Goal: Information Seeking & Learning: Learn about a topic

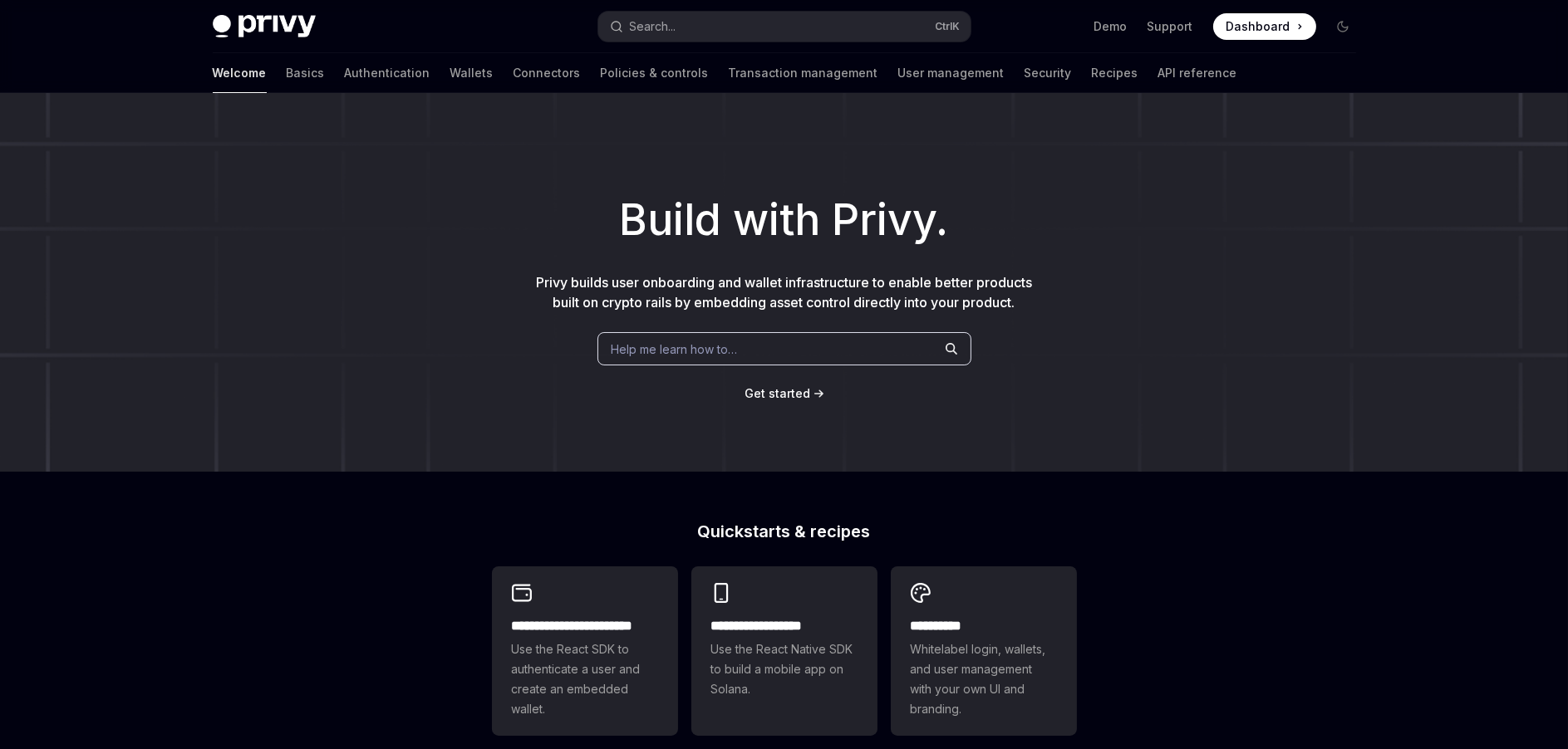
click at [733, 346] on span "Help me learn how to…" at bounding box center [674, 348] width 126 height 17
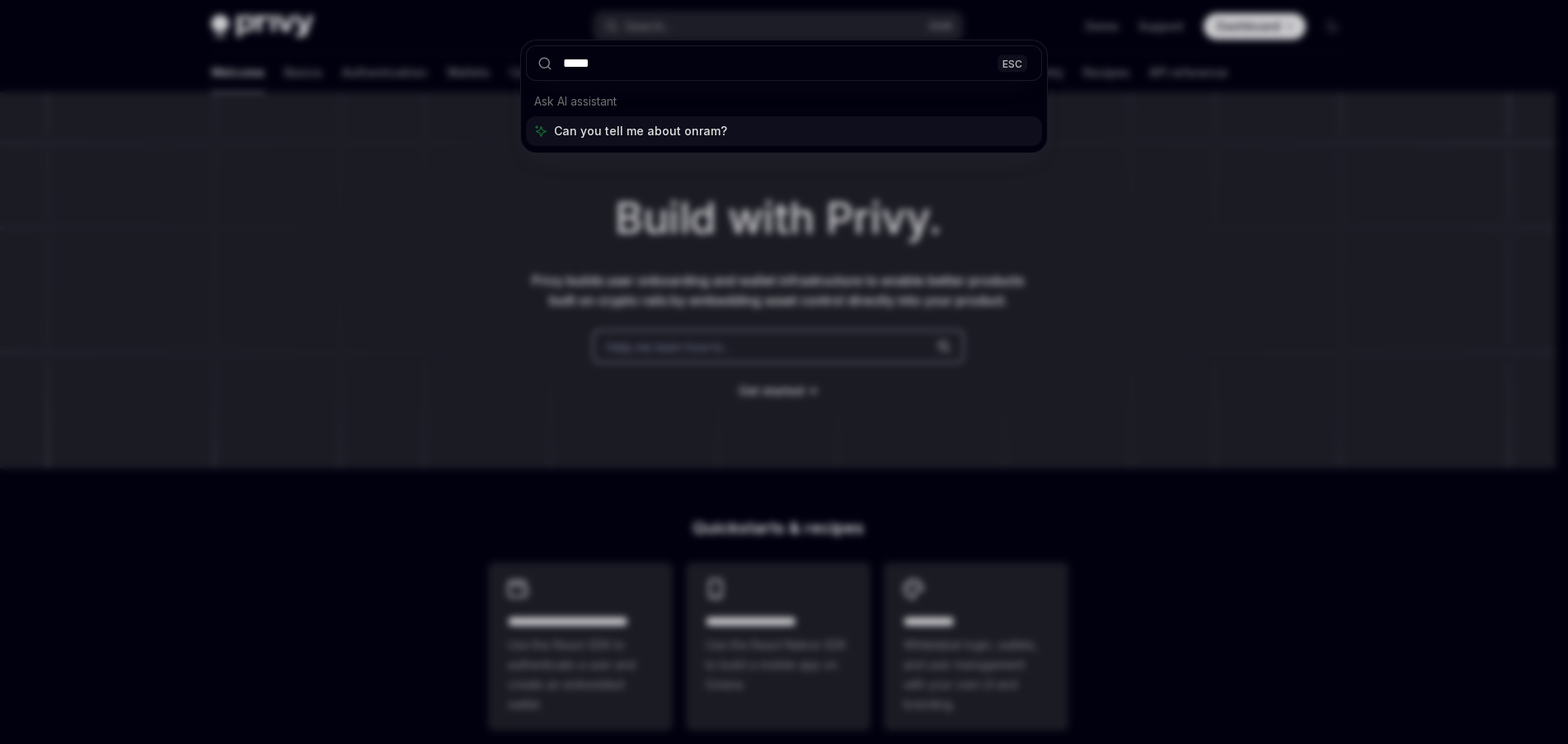
type input "******"
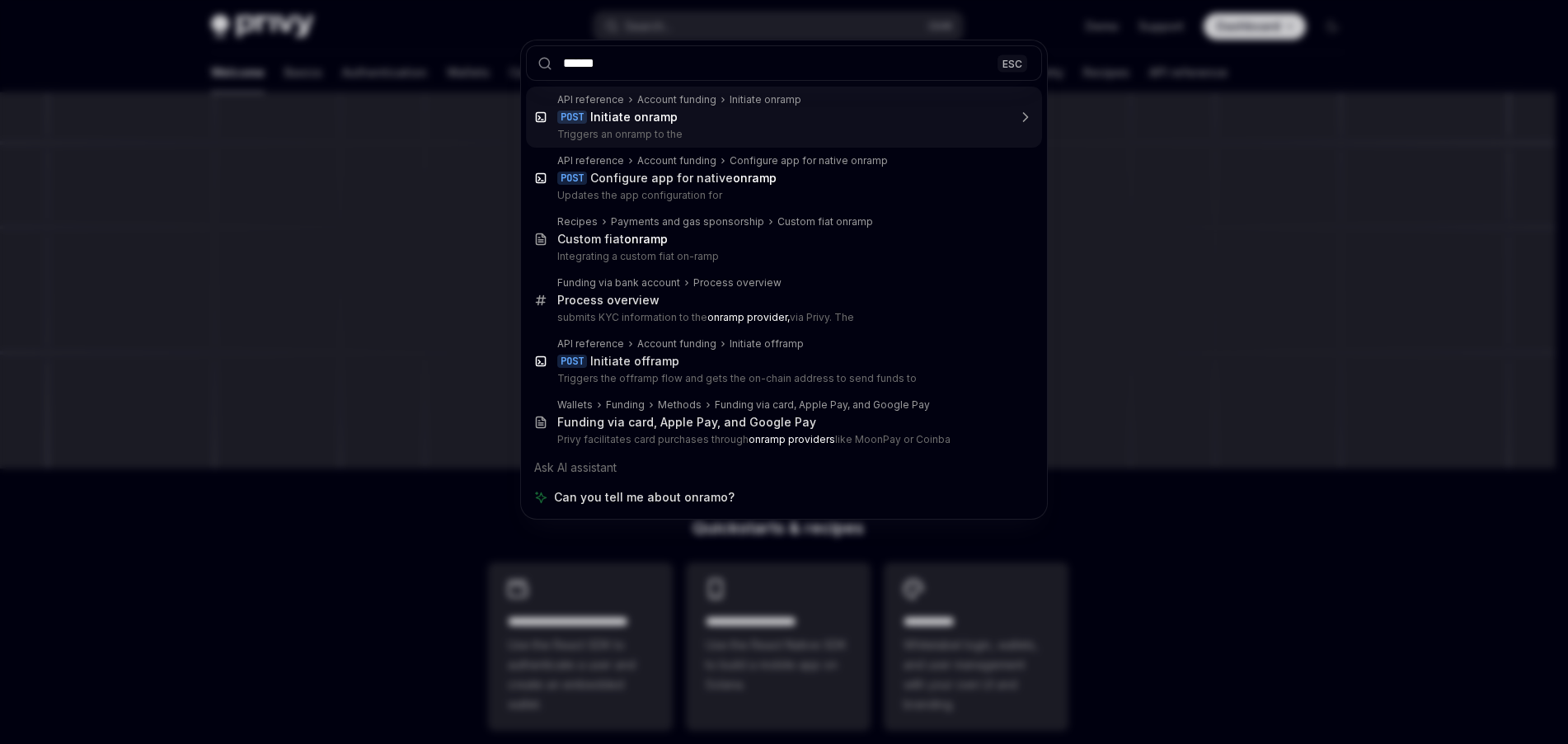
type textarea "*"
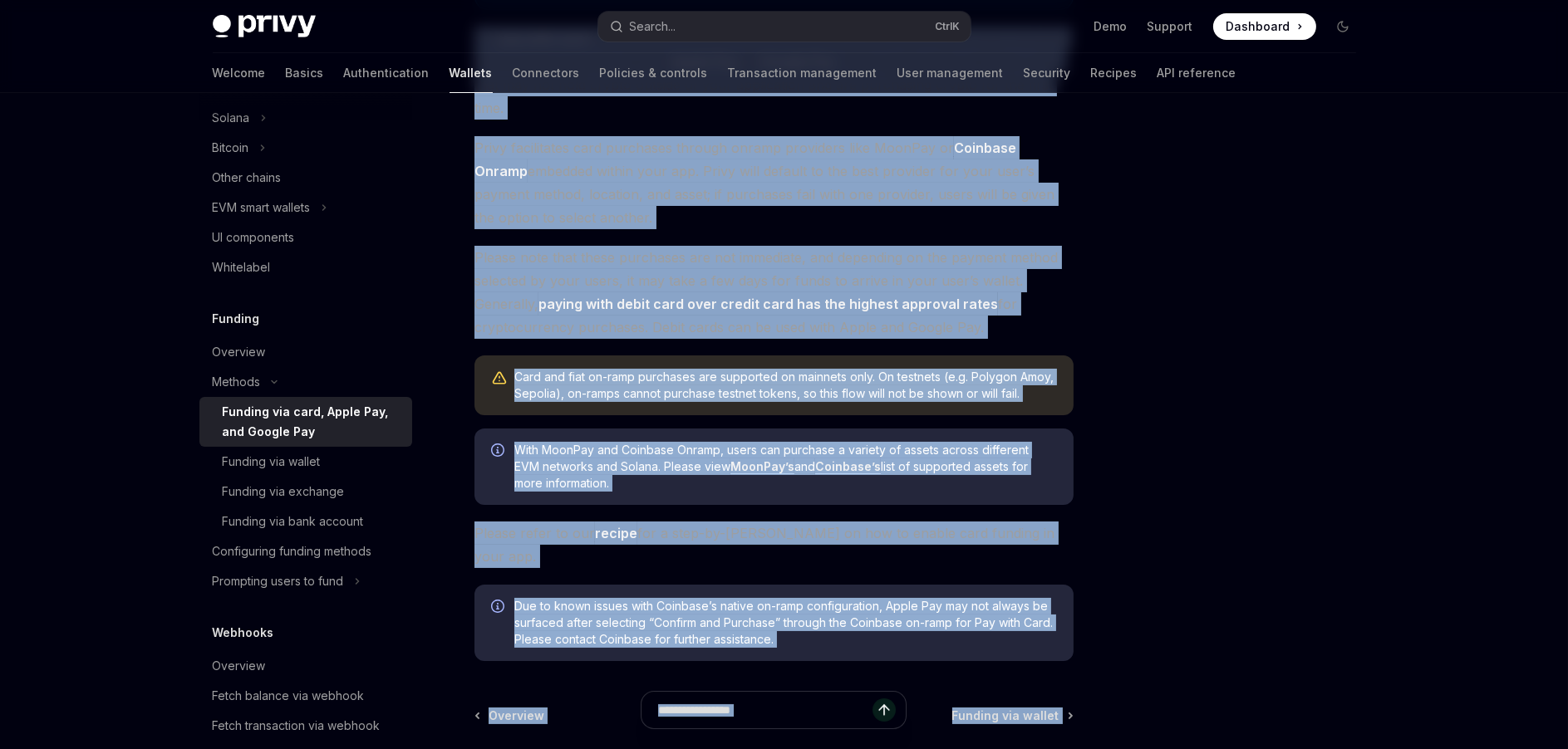
scroll to position [447, 0]
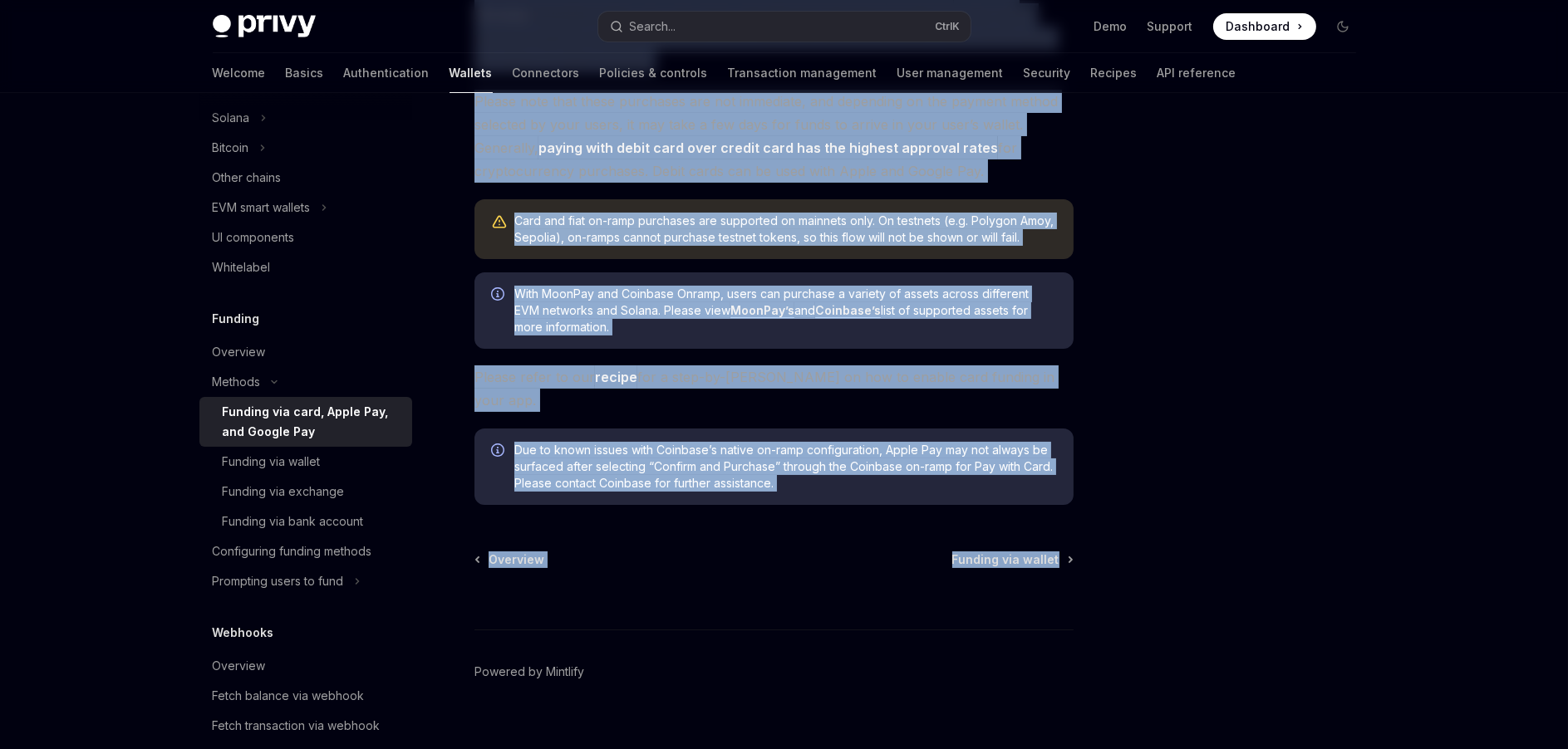
drag, startPoint x: 473, startPoint y: 136, endPoint x: 1078, endPoint y: 508, distance: 710.2
click at [1078, 508] on div "Methods Funding via card, Apple Pay, and Google Pay OpenAI Open in ChatGPT Open…" at bounding box center [784, 209] width 1170 height 1127
copy div "Methods Funding via card, Apple Pay, and Google Pay OpenAI Open in ChatGPT Open…"
click at [283, 461] on div "Funding via wallet" at bounding box center [272, 462] width 98 height 20
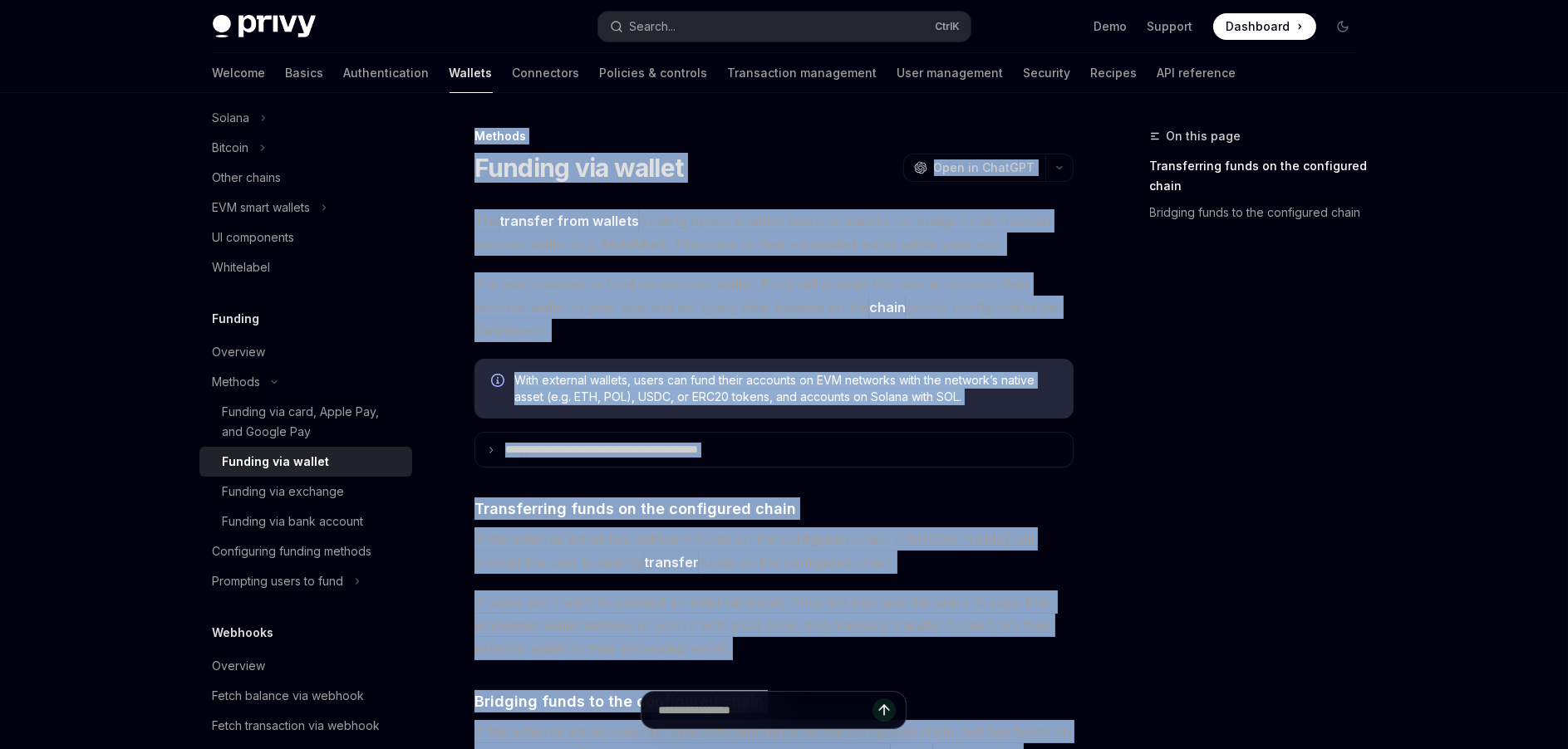
scroll to position [521, 0]
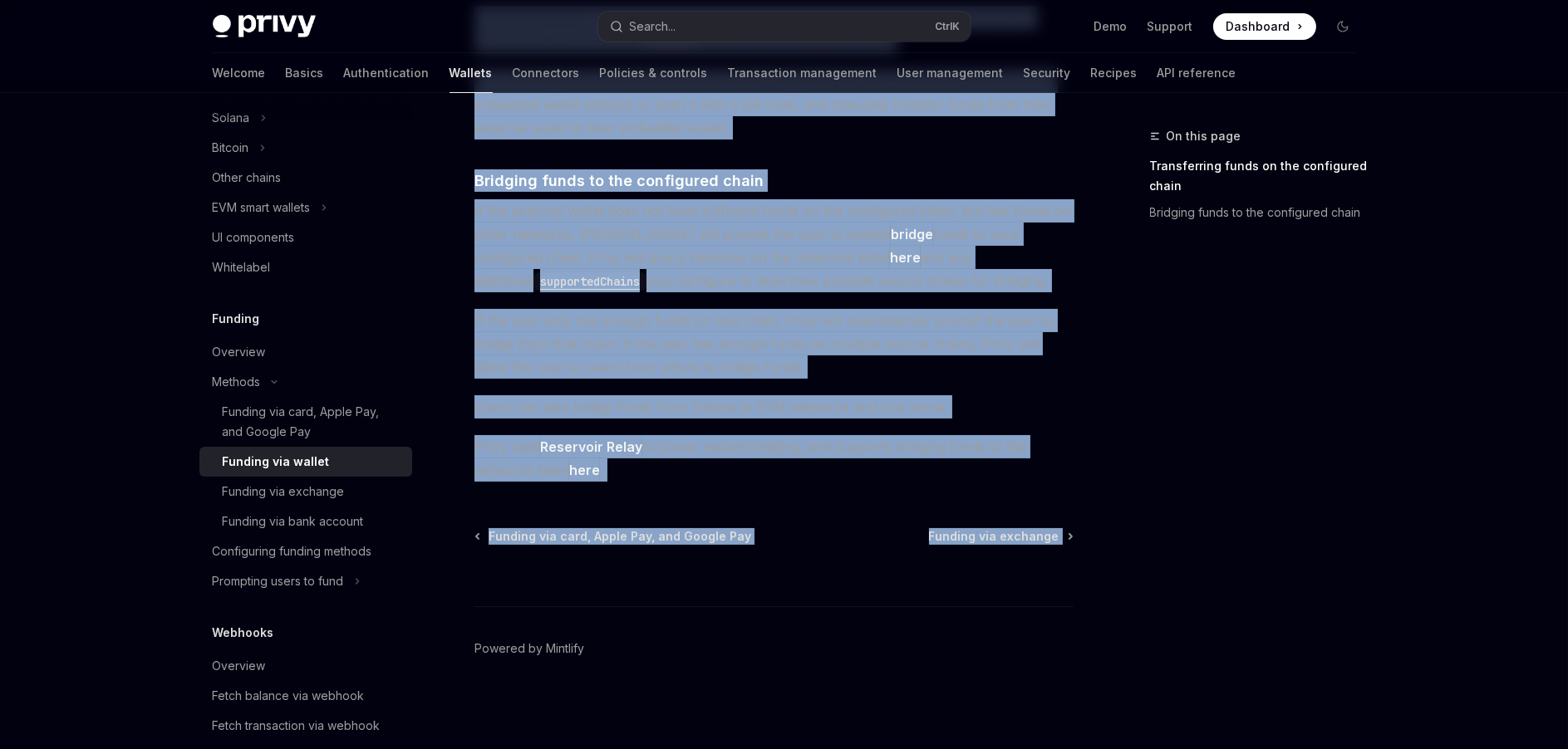
drag, startPoint x: 473, startPoint y: 130, endPoint x: 1080, endPoint y: 551, distance: 738.7
click at [1080, 551] on div "**********" at bounding box center [784, 161] width 1170 height 1178
copy div "**********"
click at [1006, 542] on span "Funding via exchange" at bounding box center [994, 536] width 130 height 16
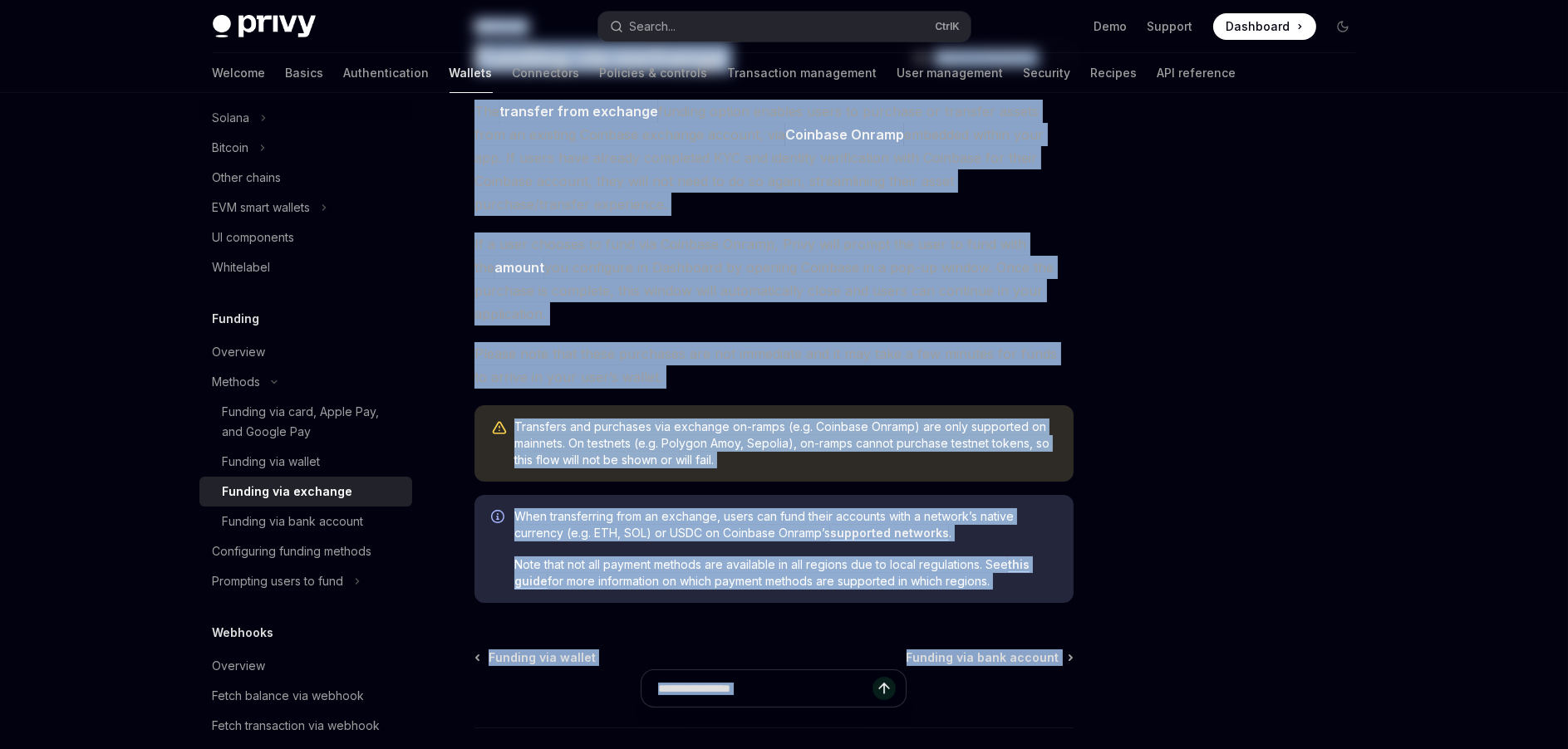
scroll to position [231, 0]
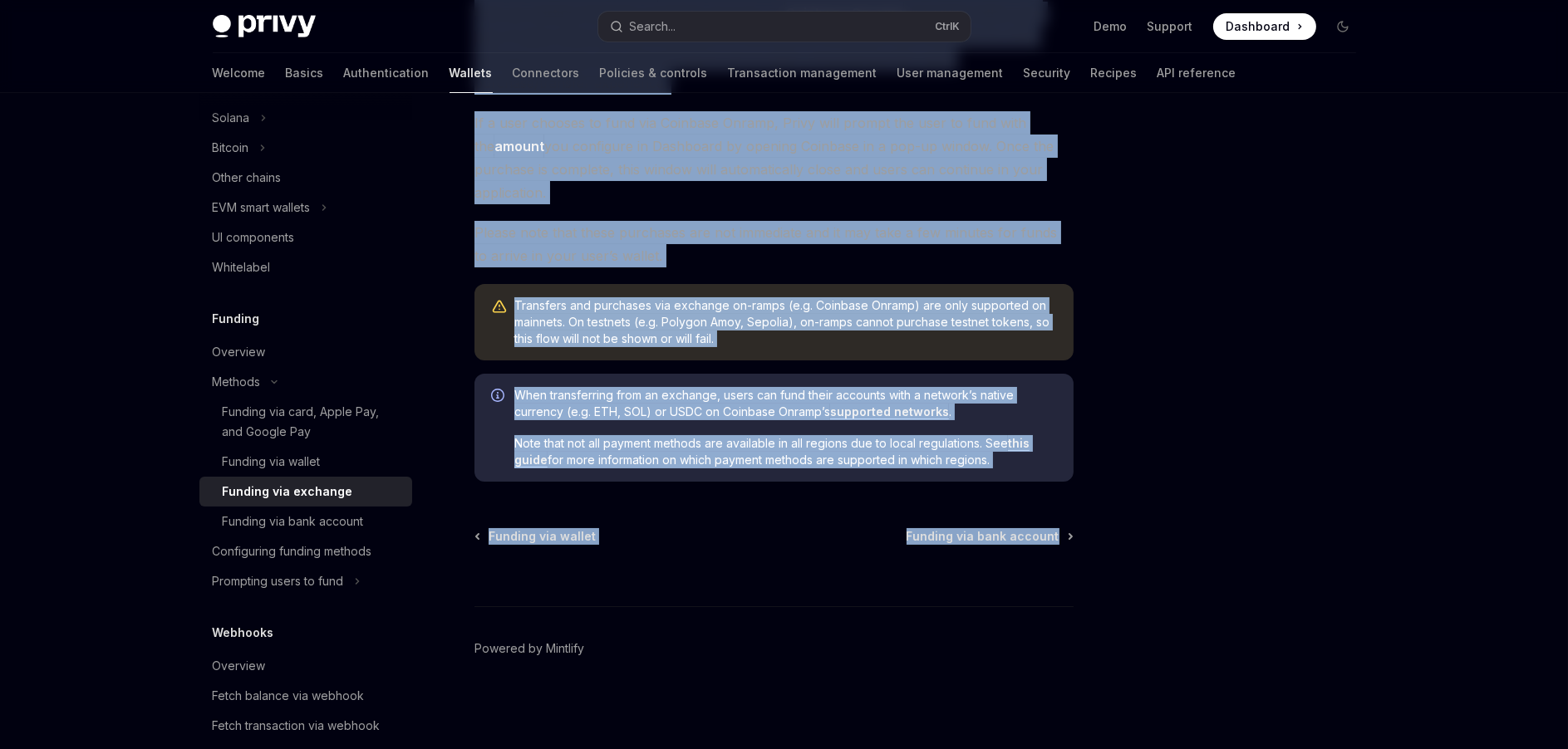
drag, startPoint x: 465, startPoint y: 136, endPoint x: 1081, endPoint y: 534, distance: 733.4
click at [1081, 534] on div "Methods Funding via exchange OpenAI Open in ChatGPT OpenAI Open in ChatGPT The …" at bounding box center [784, 306] width 1170 height 888
copy div "Methods Funding via exchange OpenAI Open in ChatGPT OpenAI Open in ChatGPT The …"
click at [266, 525] on div "Funding via bank account" at bounding box center [293, 522] width 141 height 20
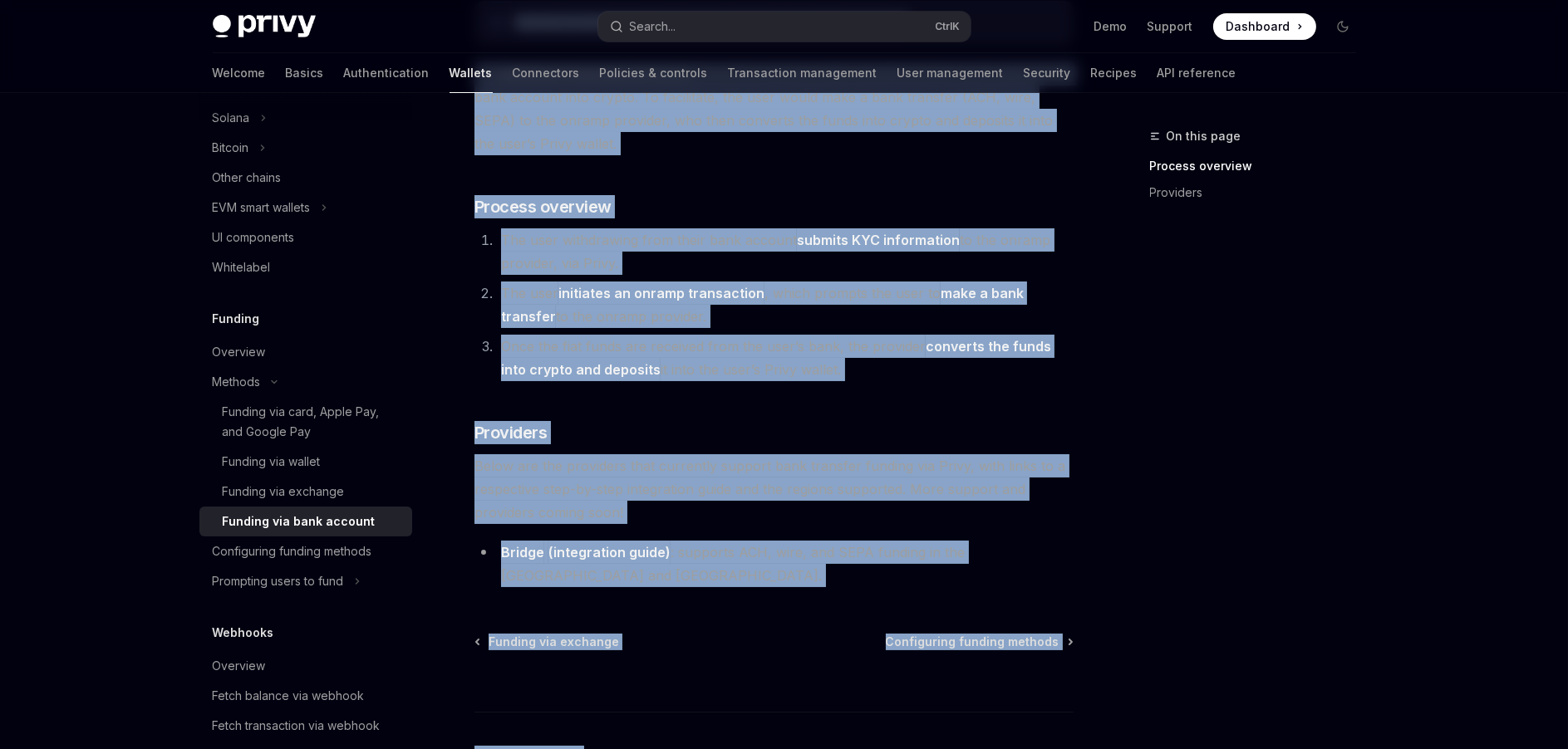
scroll to position [291, 0]
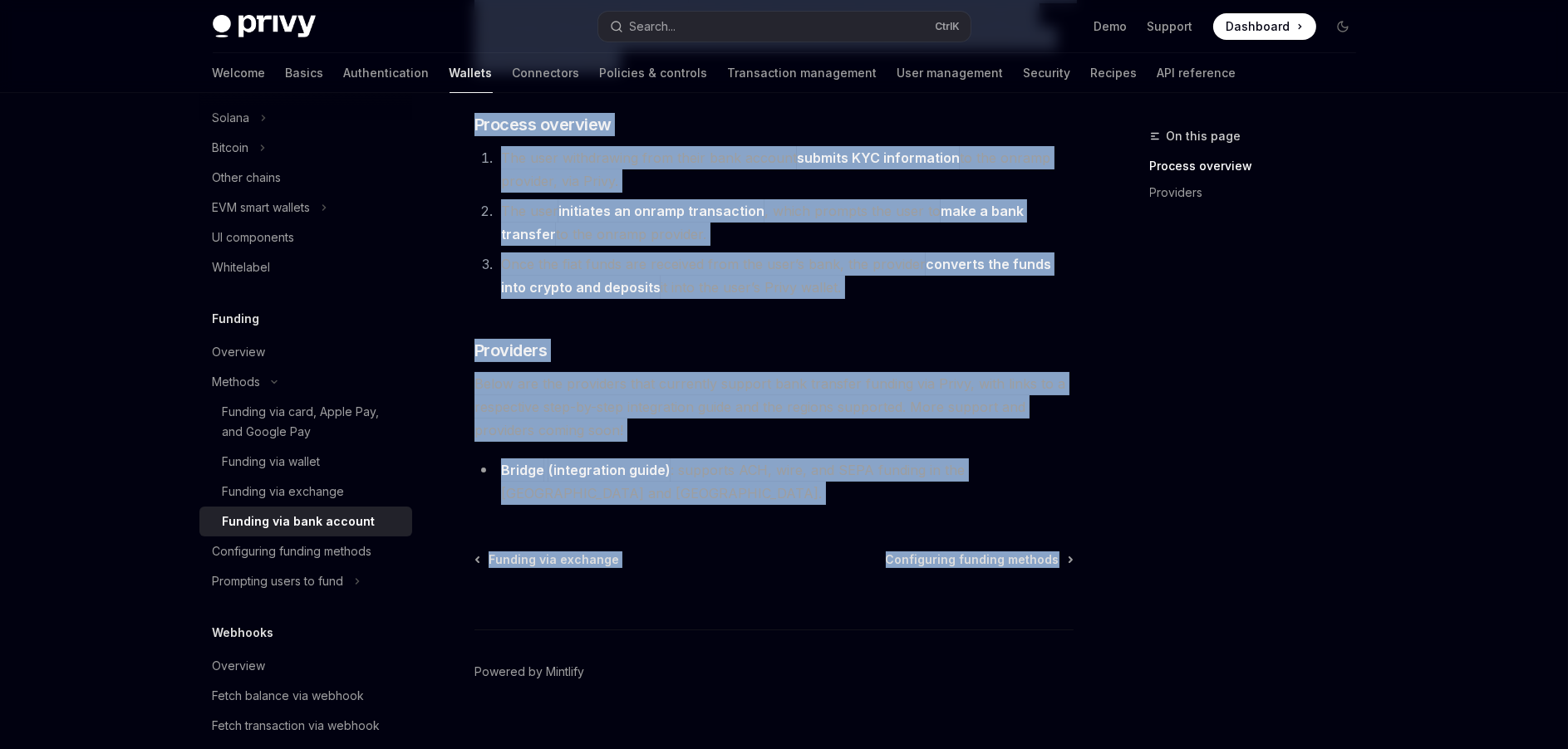
drag, startPoint x: 472, startPoint y: 136, endPoint x: 1077, endPoint y: 539, distance: 726.9
click at [1077, 539] on div "On this page Process overview Providers Methods Funding via bank account OpenAI…" at bounding box center [784, 288] width 1170 height 971
copy div "Methods Funding via bank account OpenAI Open in ChatGPT OpenAI Open in ChatGPT …"
click at [300, 541] on div "Configuring funding methods" at bounding box center [292, 551] width 160 height 20
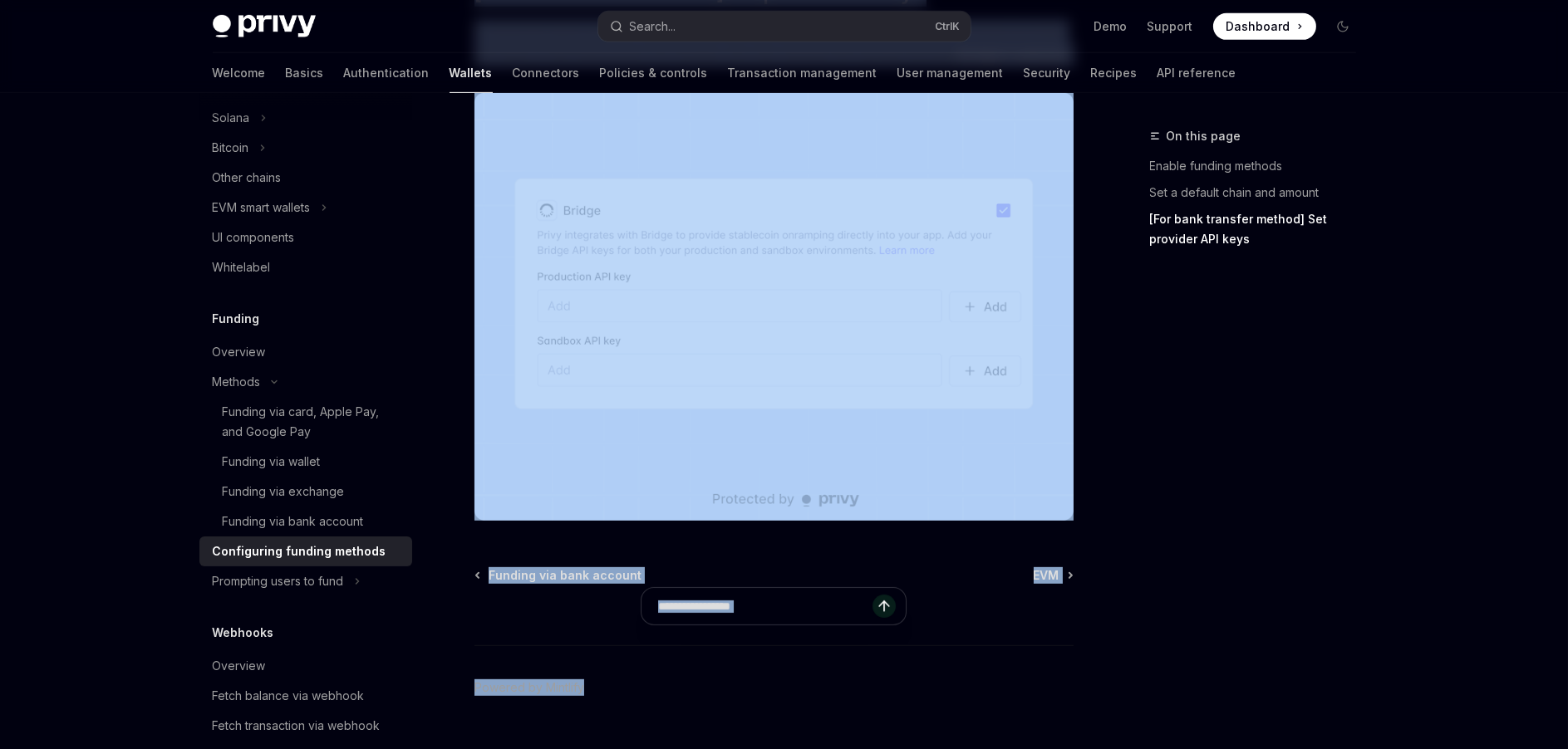
scroll to position [1567, 0]
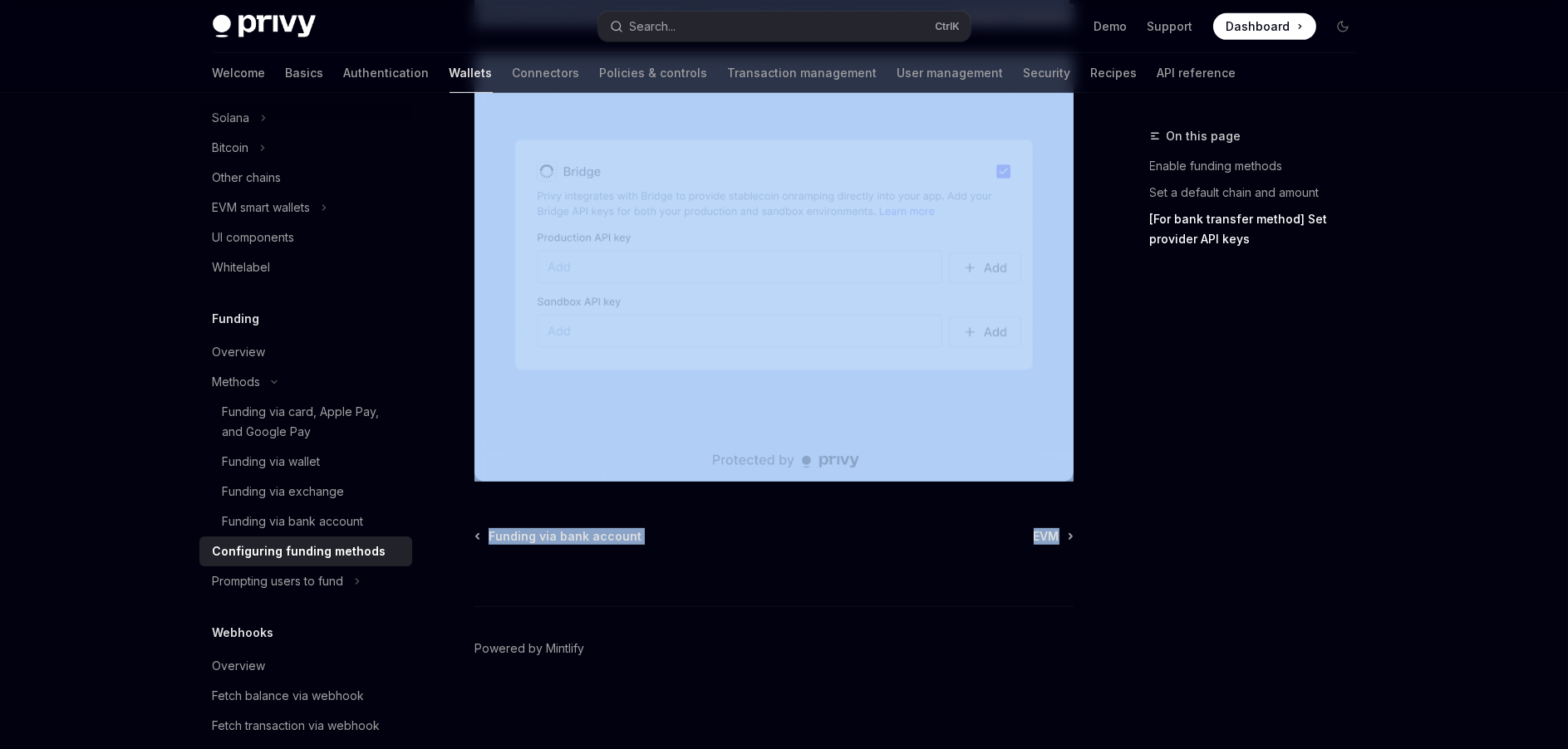
drag, startPoint x: 472, startPoint y: 134, endPoint x: 1086, endPoint y: 541, distance: 736.6
copy div "Loremip Dolorsitame consect adipisc ElitSE Doei te InciDID UtlaBO Etdo ma AliqU…"
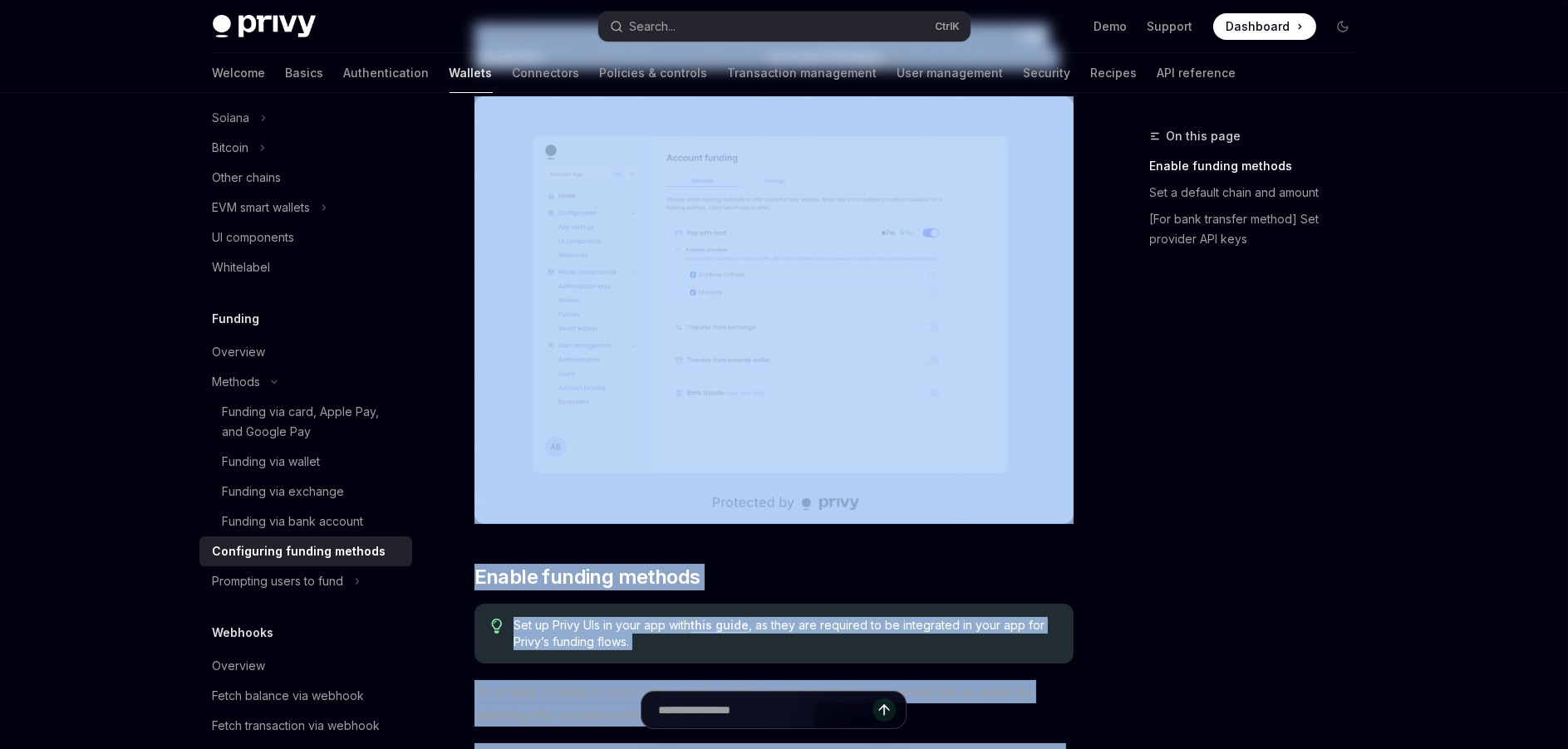
scroll to position [15, 0]
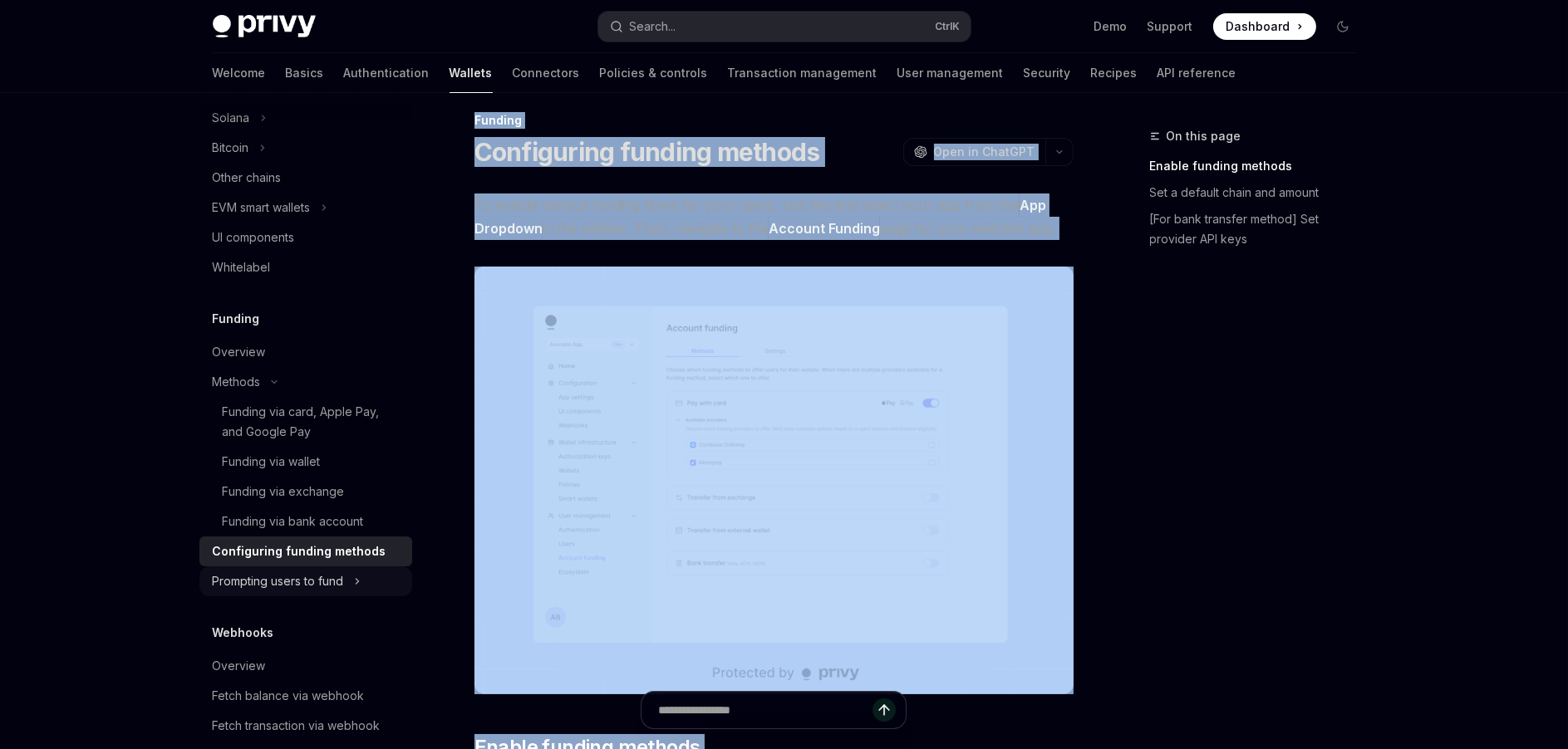
click at [249, 584] on div "Prompting users to fund" at bounding box center [278, 581] width 131 height 20
type textarea "*"
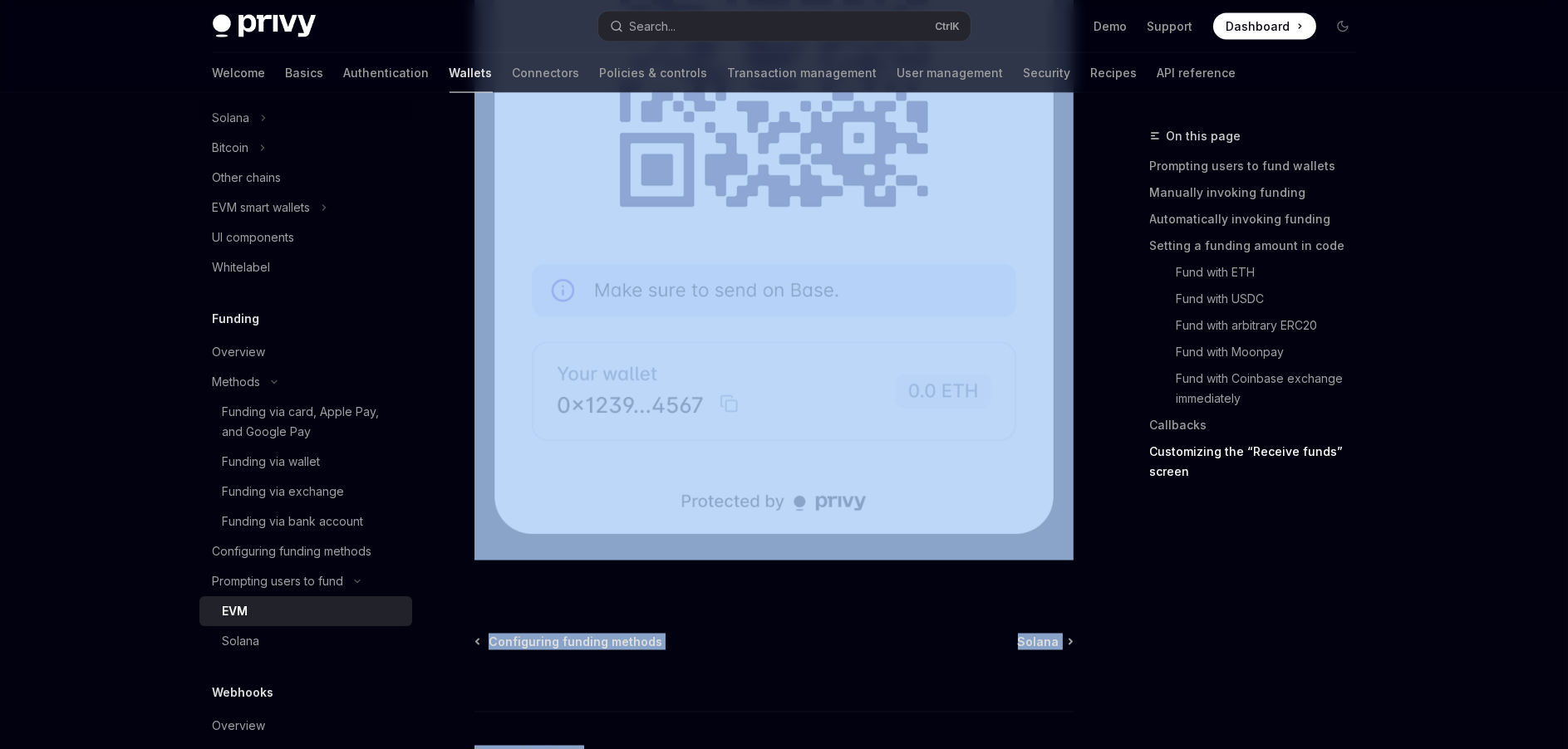
scroll to position [5476, 0]
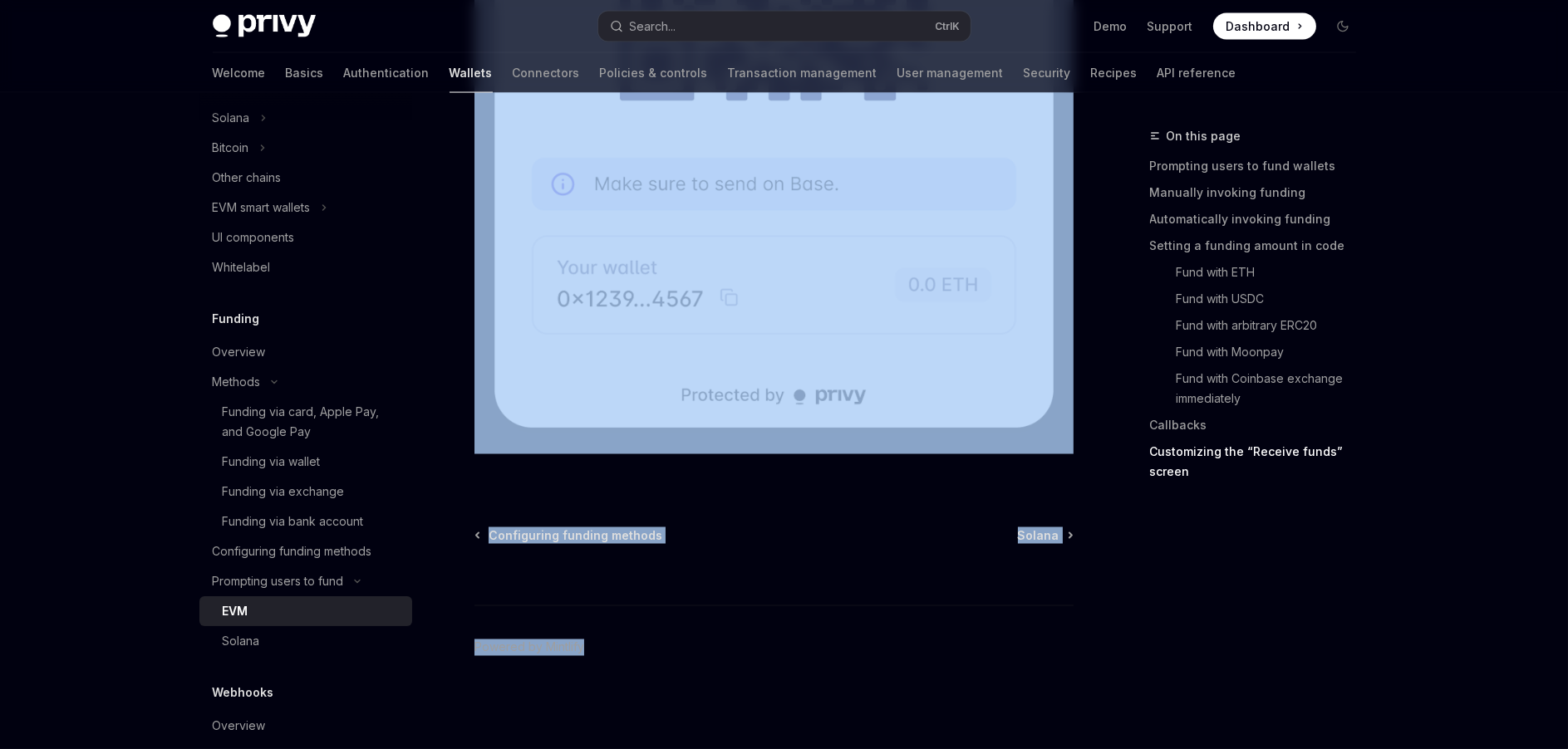
drag, startPoint x: 471, startPoint y: 121, endPoint x: 648, endPoint y: 766, distance: 668.8
copy div "Prompting users to fund EVM OpenAI Open in ChatGPT OpenAI Open in ChatGPT This …"
click at [757, 23] on button "Search... Ctrl K" at bounding box center [784, 26] width 372 height 30
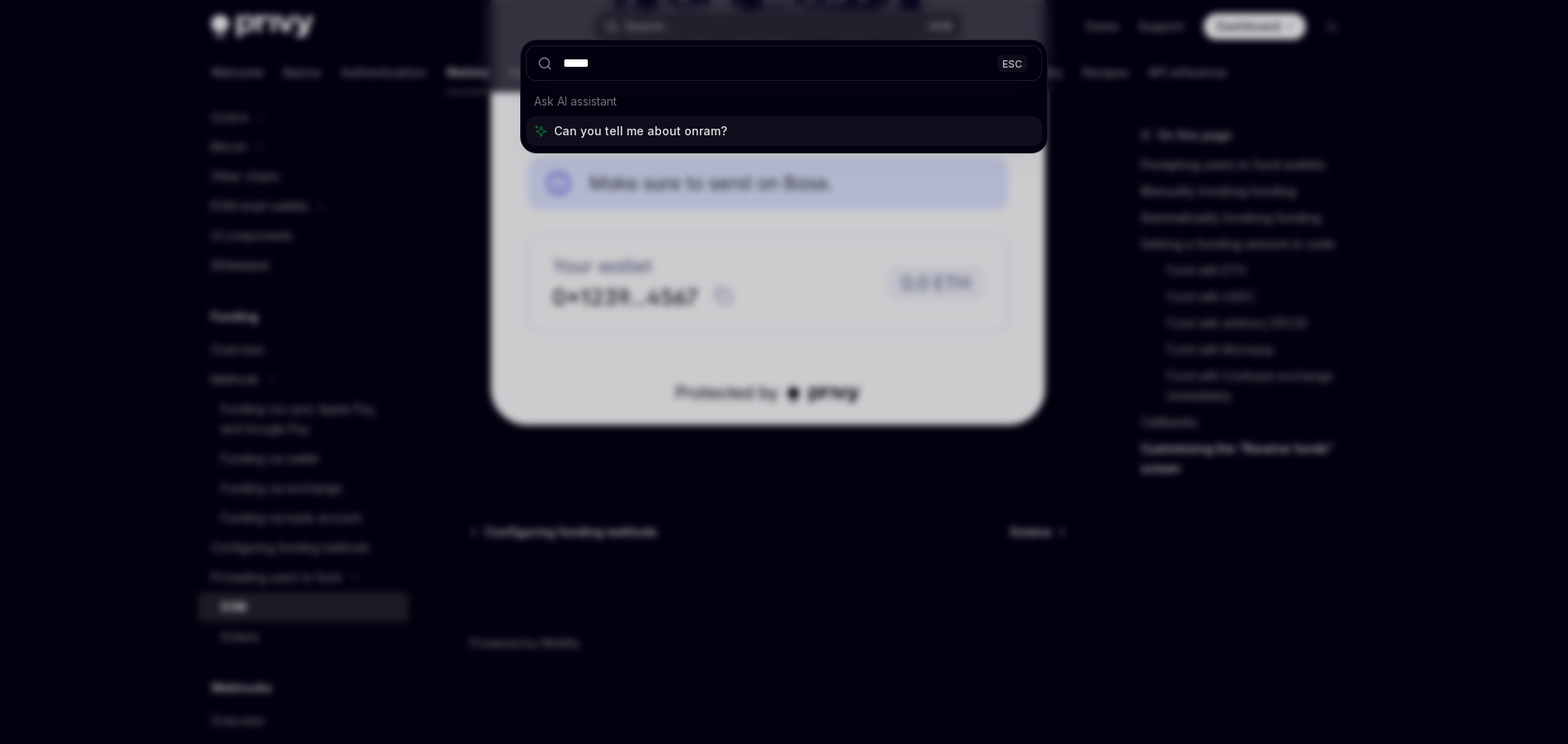
type input "******"
type textarea "*"
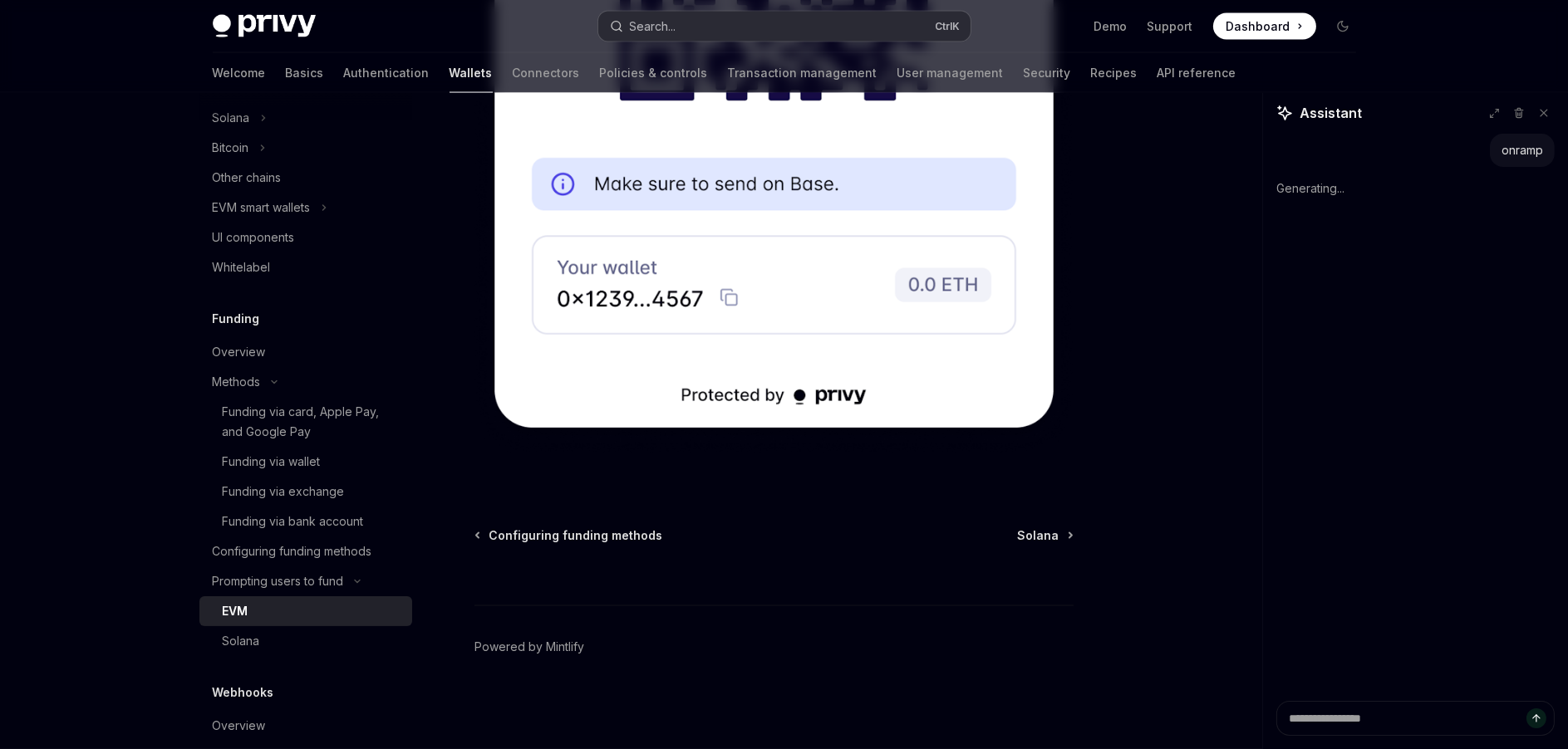
click at [757, 23] on button "Search... Ctrl K" at bounding box center [784, 26] width 372 height 30
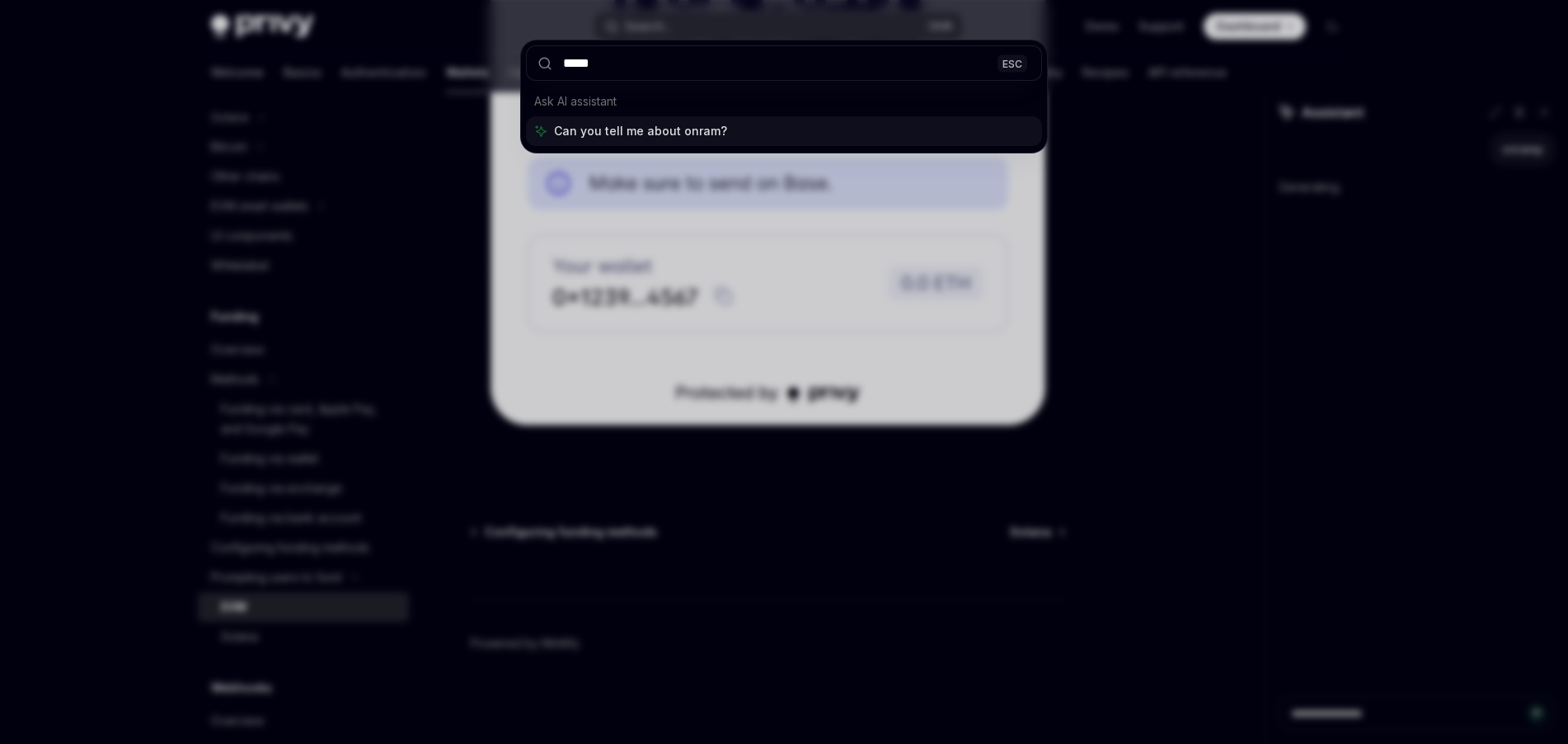
type input "******"
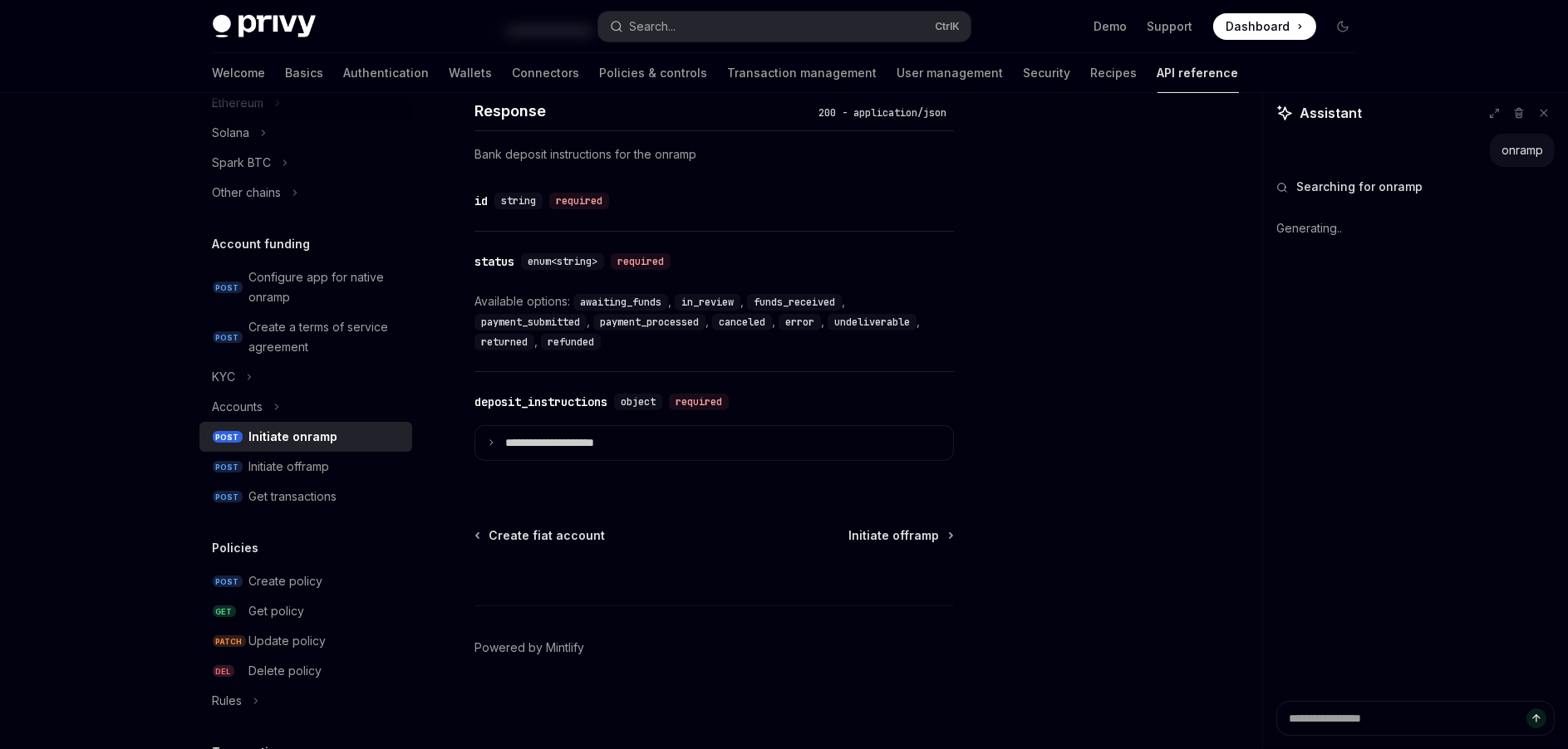
scroll to position [92, 0]
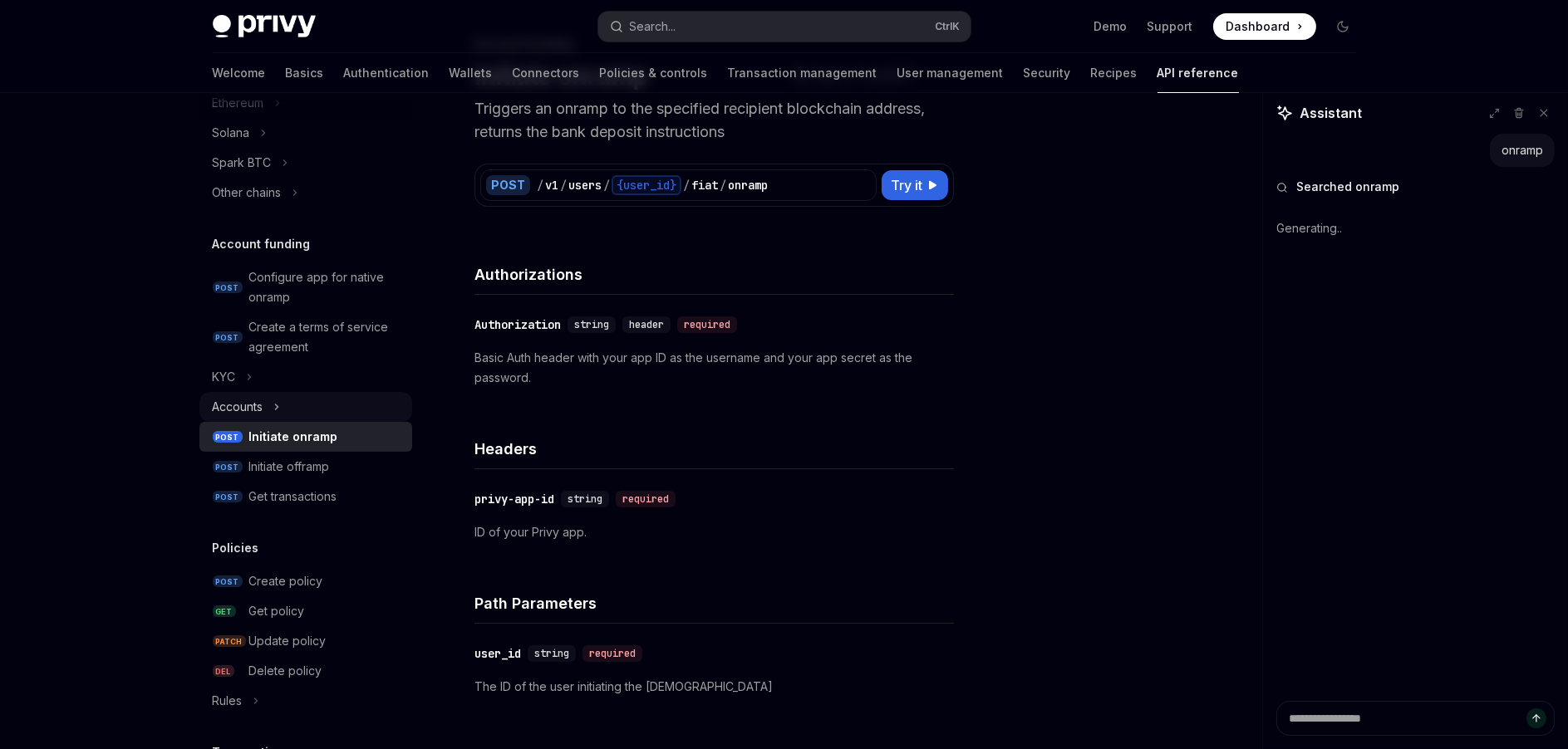
click at [249, 411] on div "Accounts" at bounding box center [238, 407] width 51 height 20
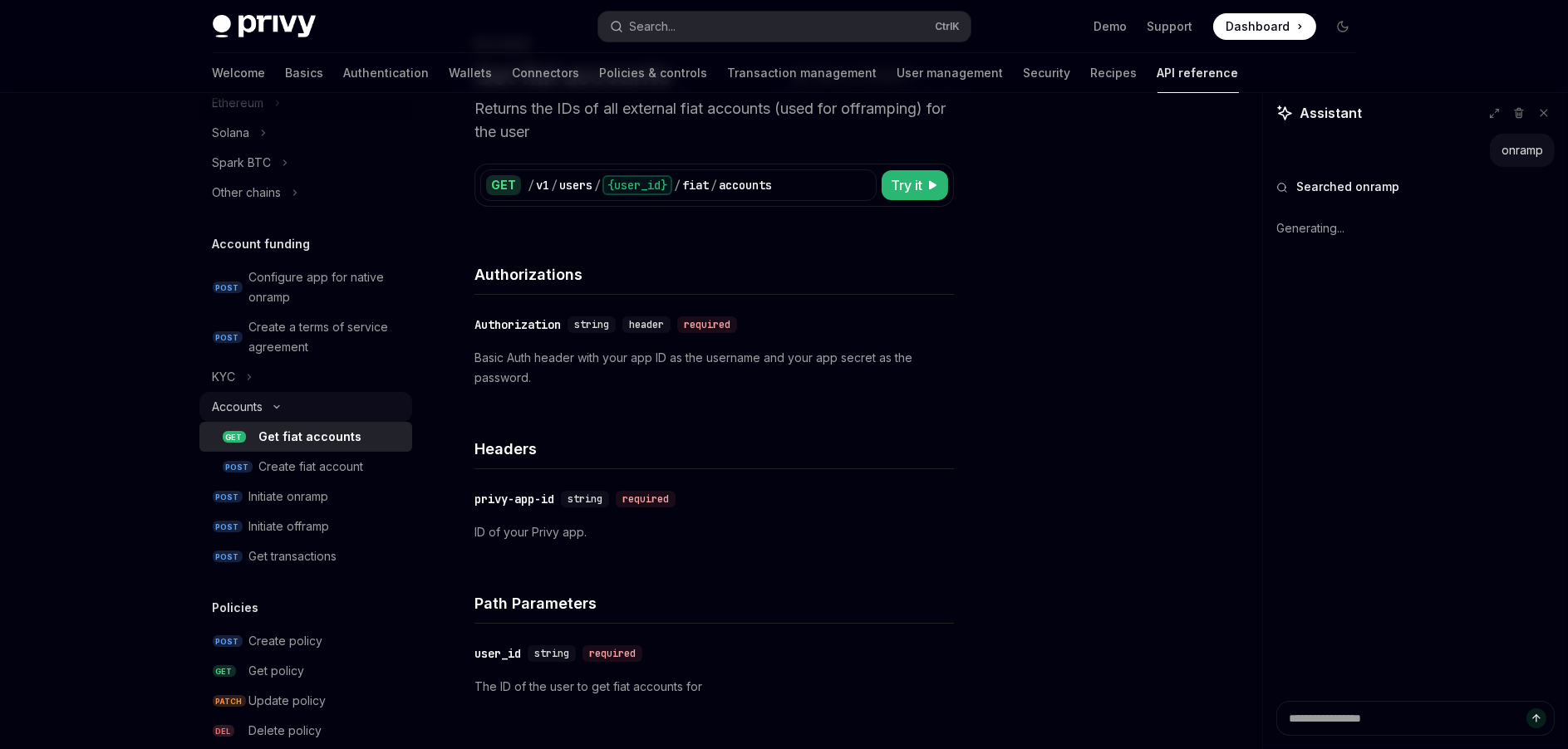
click at [246, 404] on div "Accounts" at bounding box center [238, 407] width 51 height 20
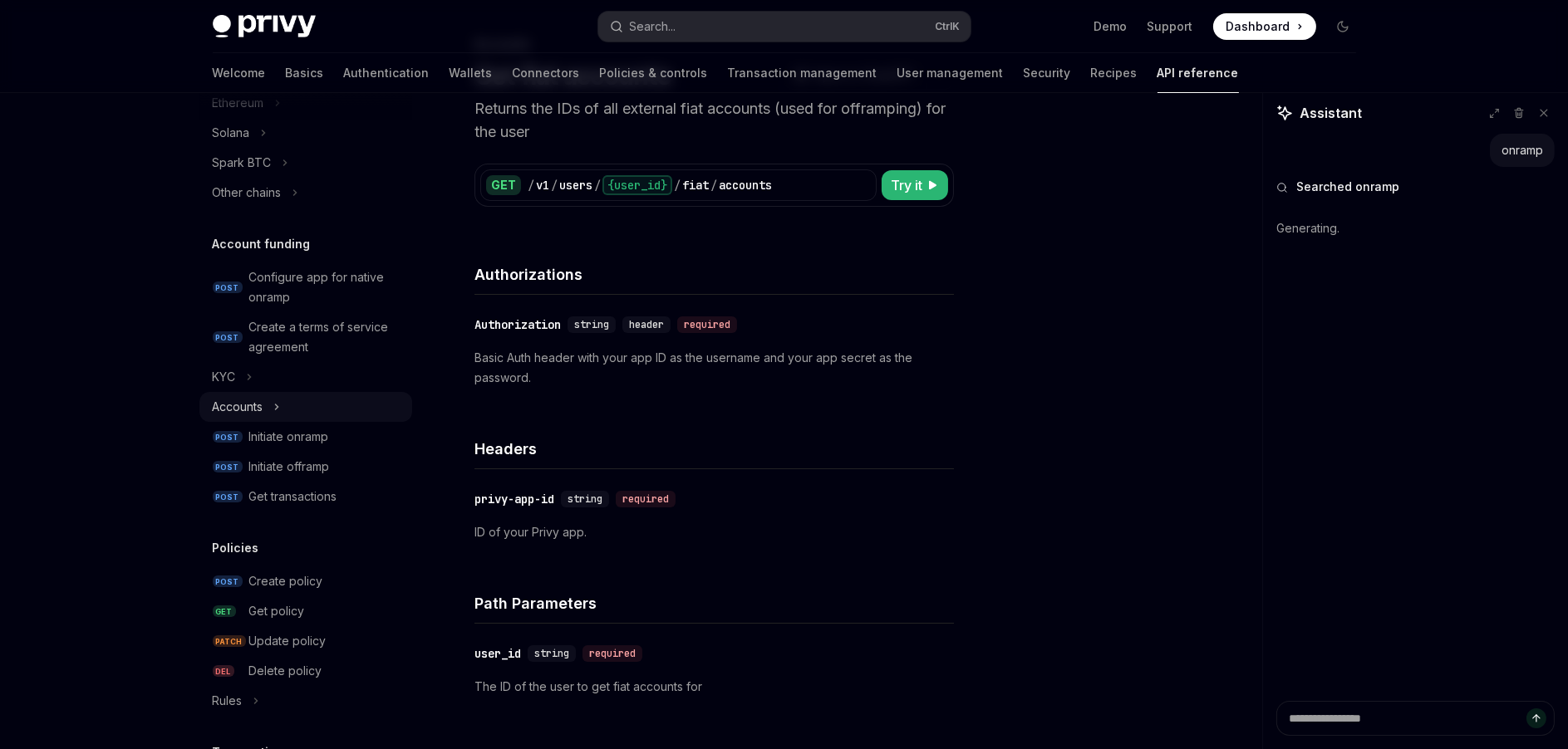
click at [246, 404] on div "Accounts" at bounding box center [238, 407] width 51 height 20
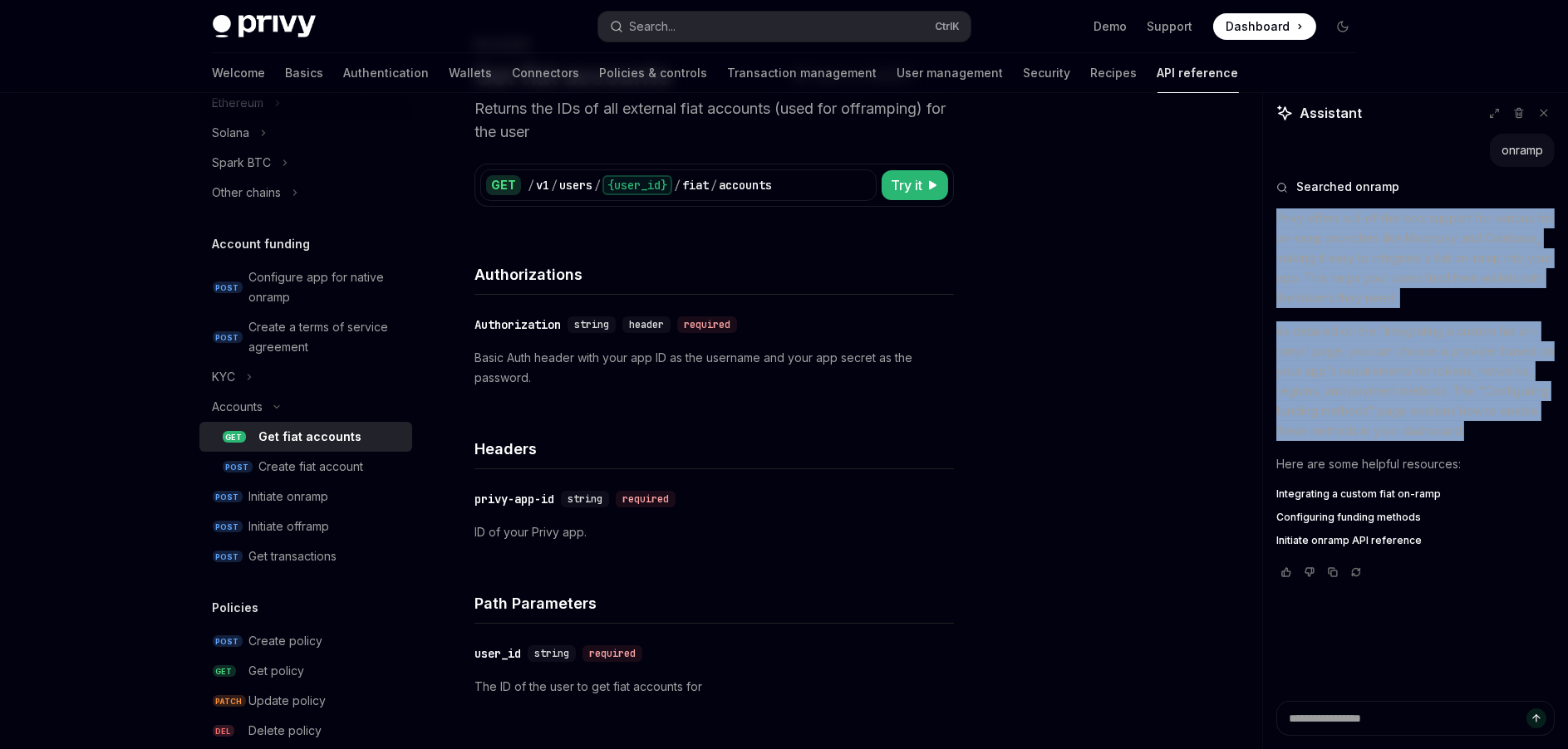
copy div "Privy offers out-of-the-box support for various fiat on-ramp providers like Moo…"
click at [1338, 487] on span "Integrating a custom fiat on-ramp" at bounding box center [1359, 494] width 164 height 14
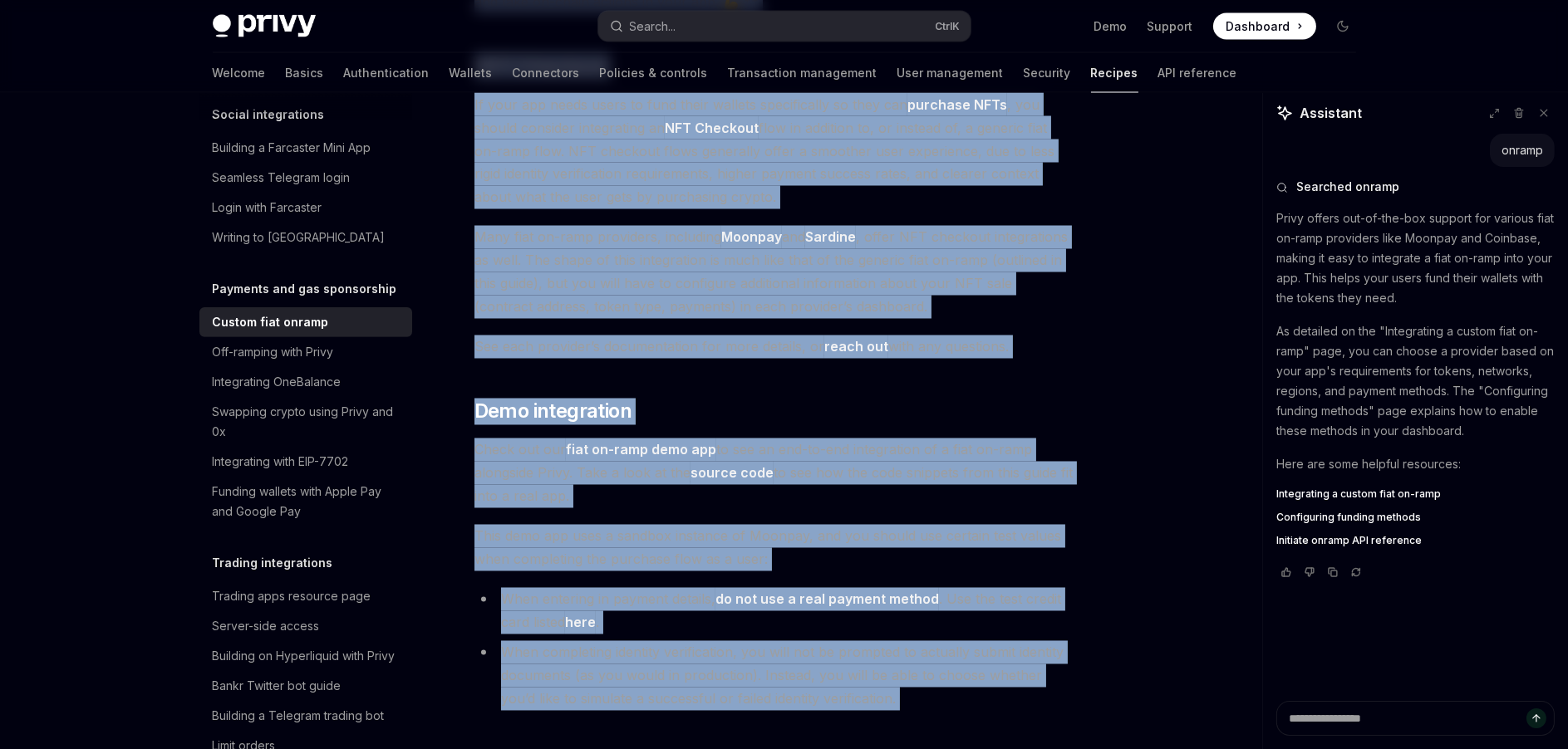
scroll to position [6050, 0]
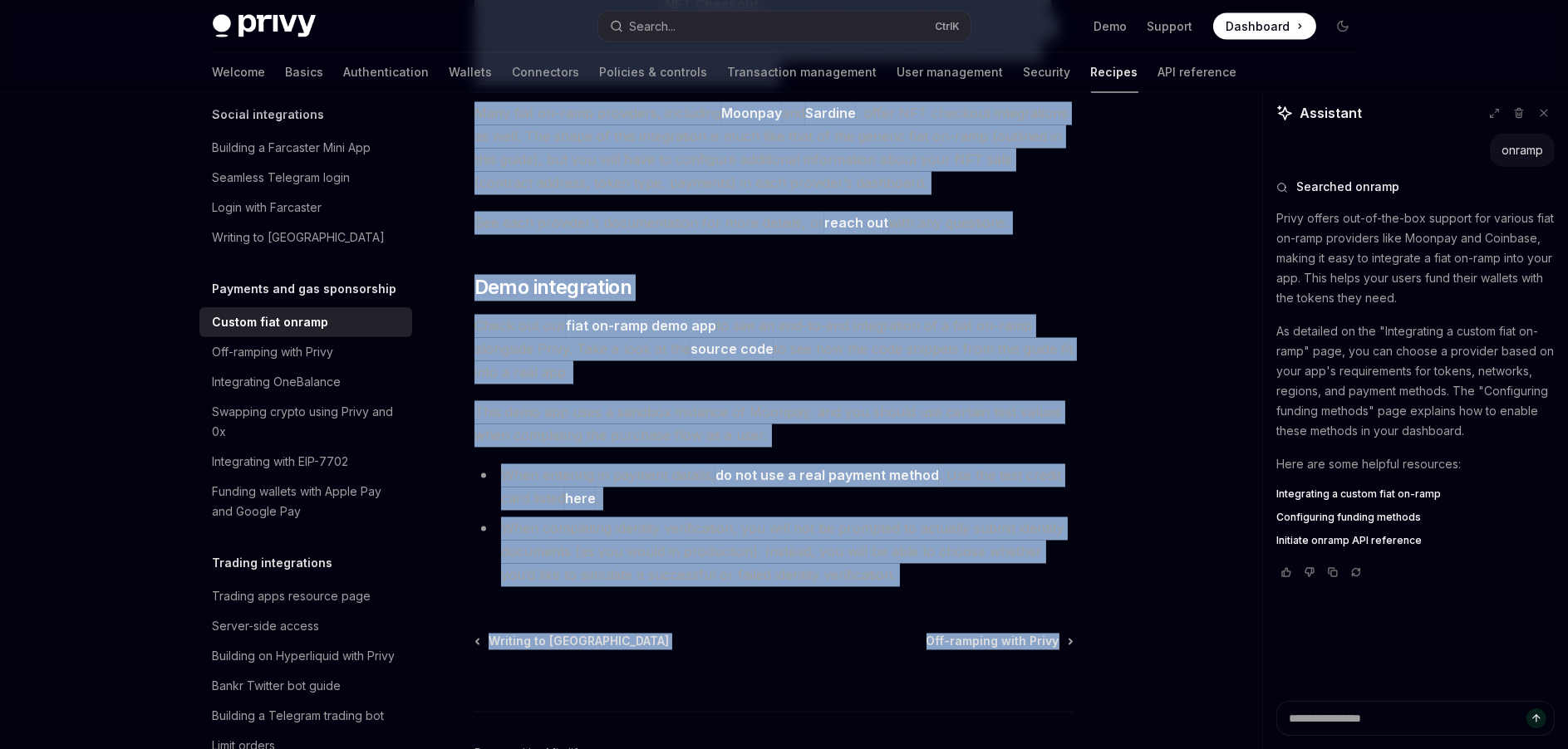
drag, startPoint x: 476, startPoint y: 127, endPoint x: 1066, endPoint y: 524, distance: 711.1
copy div "Integrating a custom fiat on-ramp into your app Privy offers out of the box sup…"
click at [283, 362] on div "Off-ramping with Privy" at bounding box center [274, 352] width 121 height 20
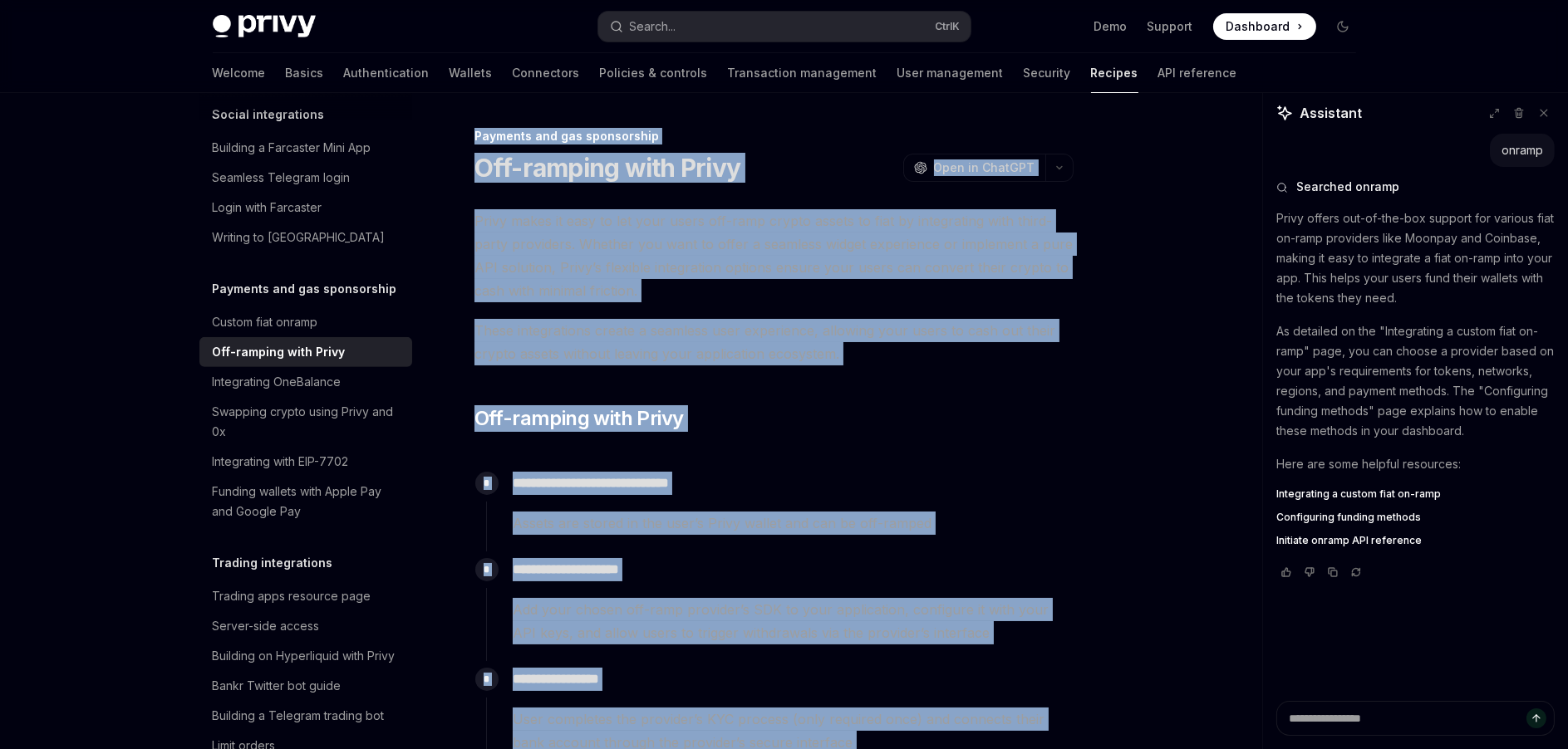
scroll to position [892, 0]
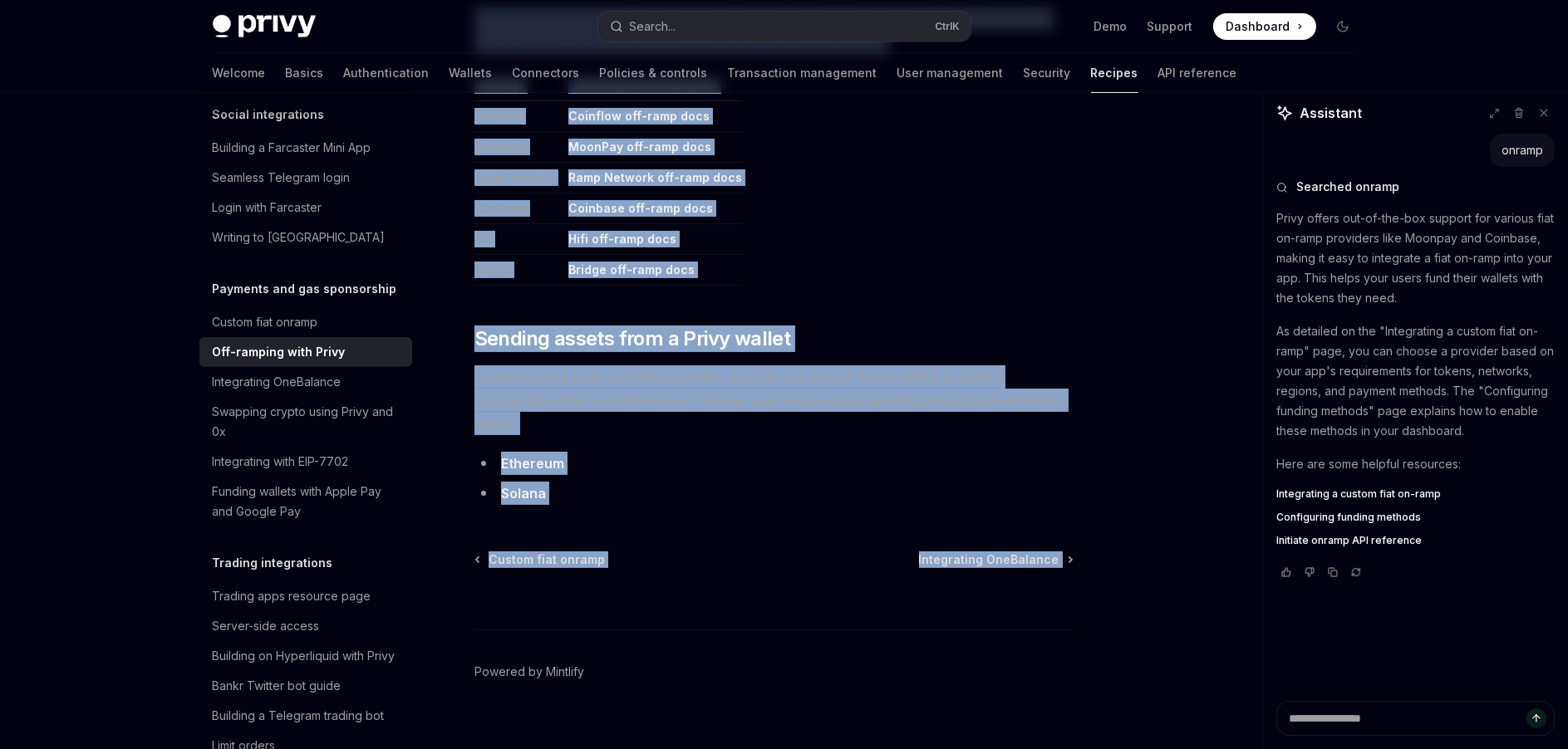
drag, startPoint x: 473, startPoint y: 128, endPoint x: 1065, endPoint y: 582, distance: 746.0
click at [1065, 582] on div "**********" at bounding box center [618, 4] width 917 height 1540
copy div "**********"
click at [264, 522] on div "Funding wallets with Apple Pay and Google Pay" at bounding box center [308, 502] width 190 height 40
type textarea "*"
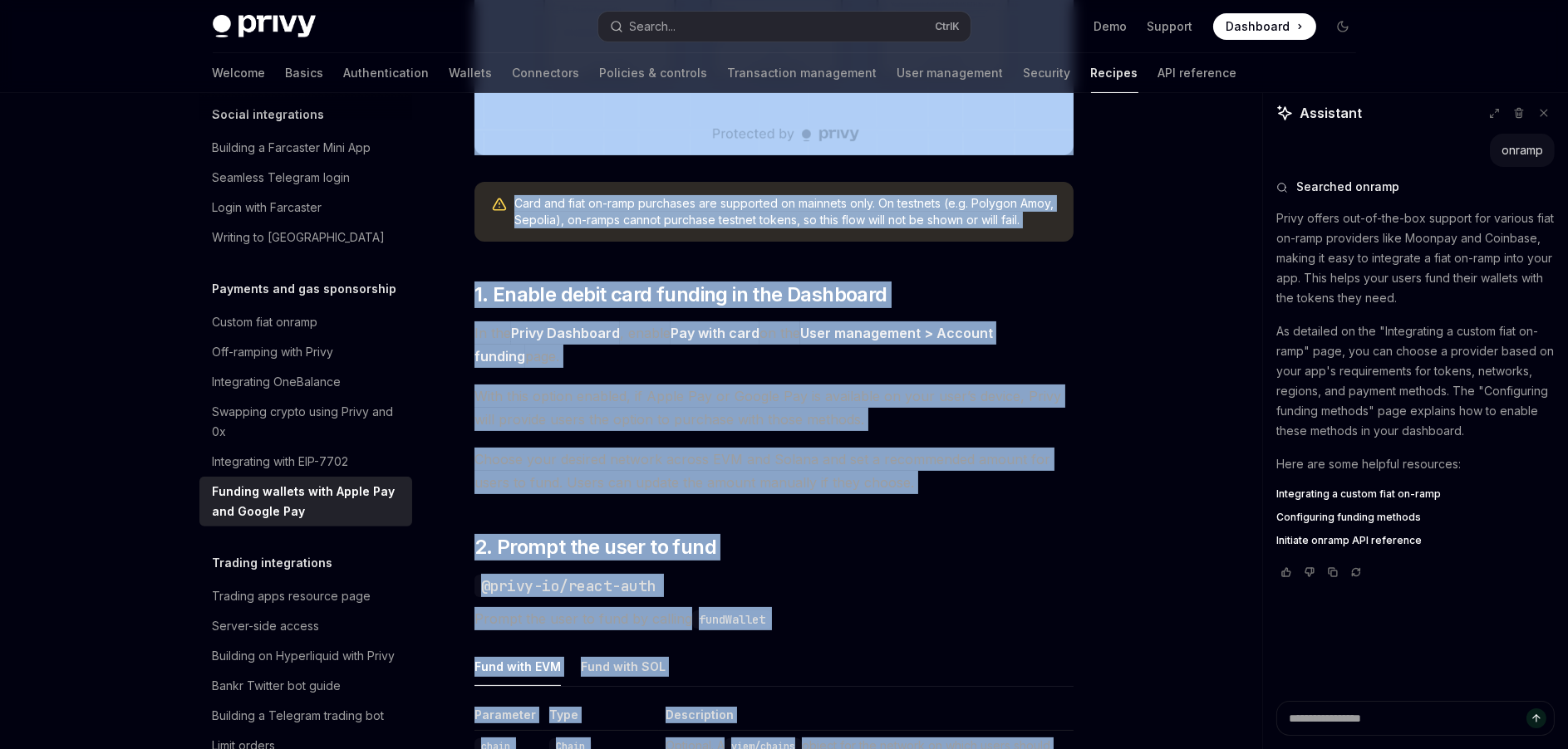
scroll to position [2215, 0]
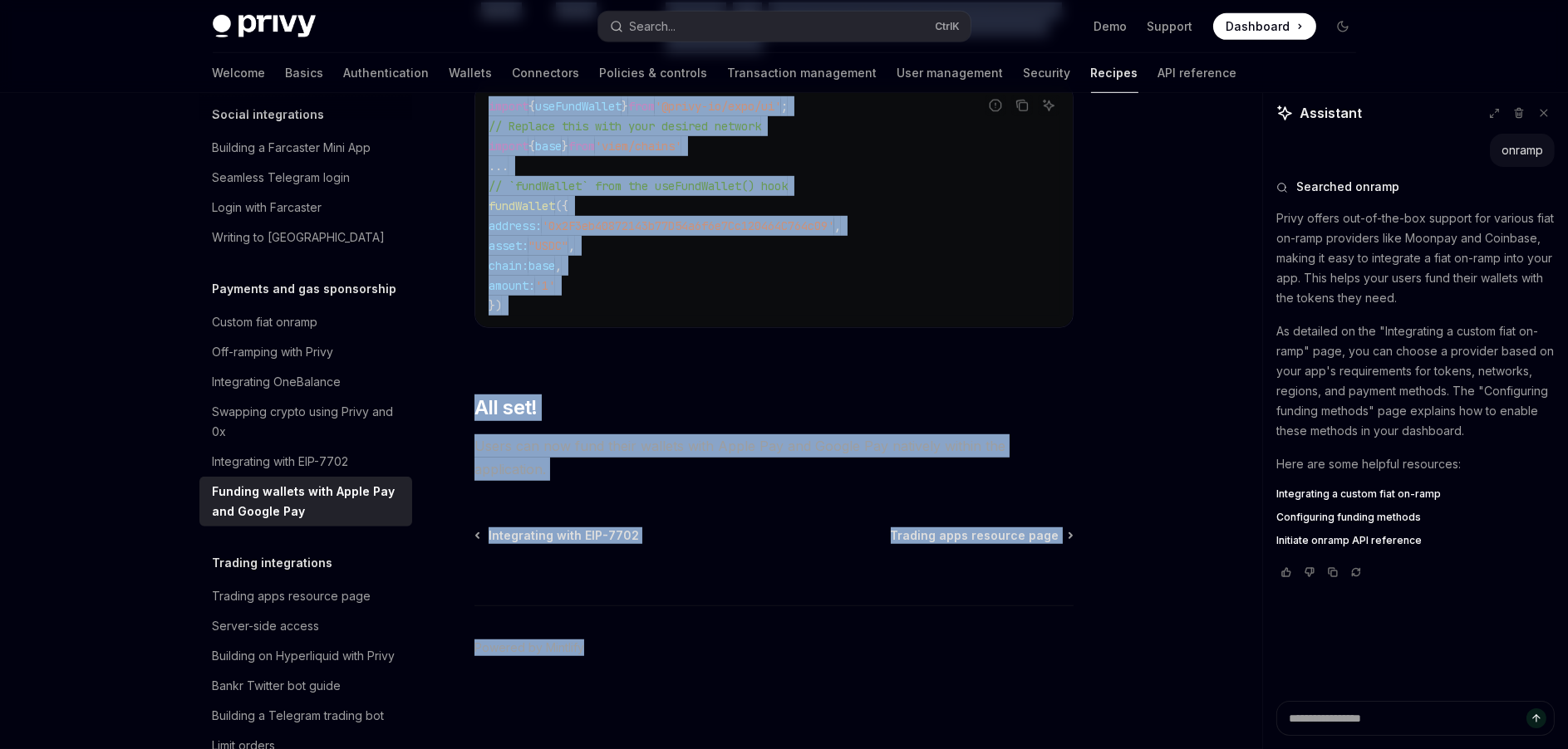
drag, startPoint x: 469, startPoint y: 135, endPoint x: 640, endPoint y: 883, distance: 767.3
copy div "Payments and gas sponsorship Funding wallets with Apple Pay and Google Pay Open…"
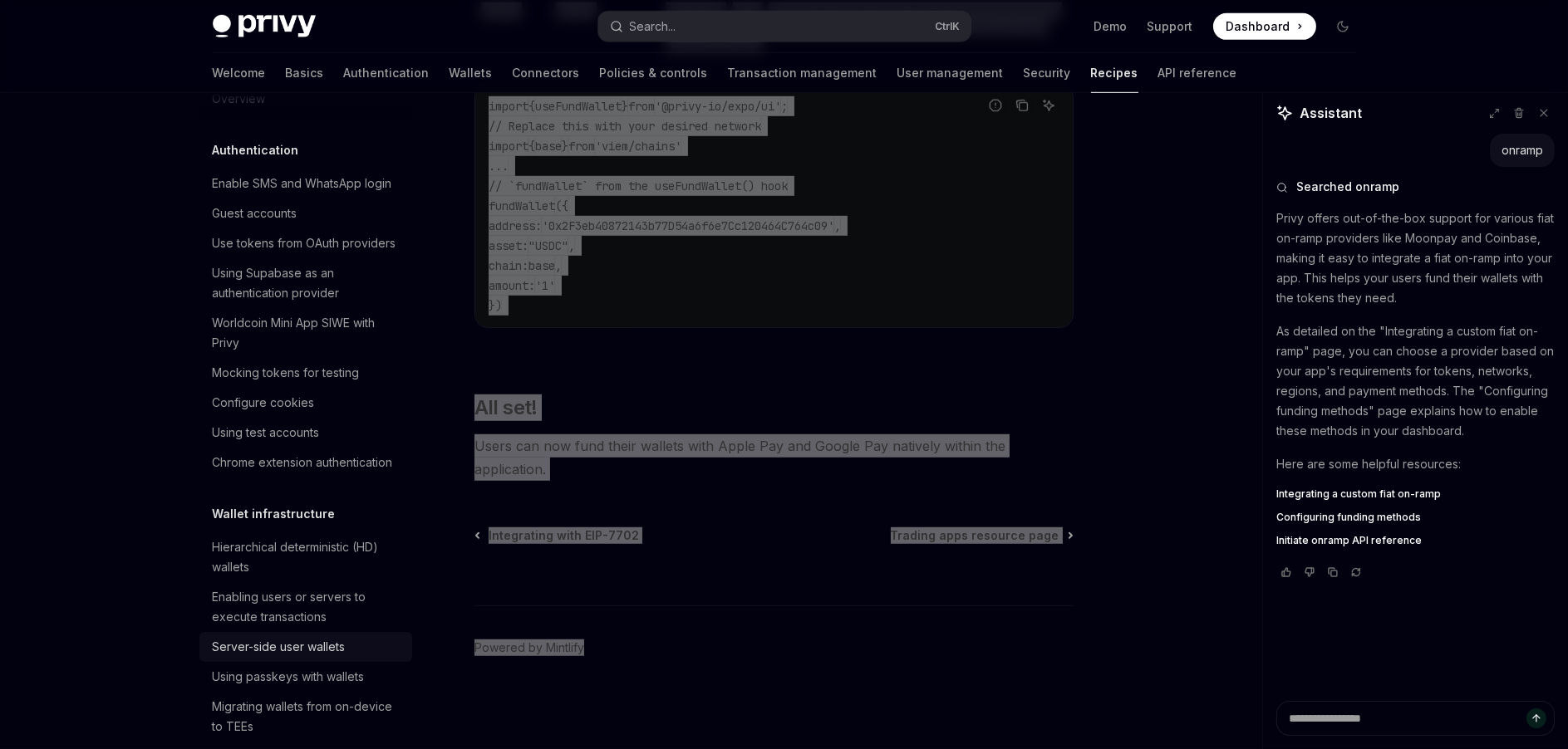
scroll to position [0, 0]
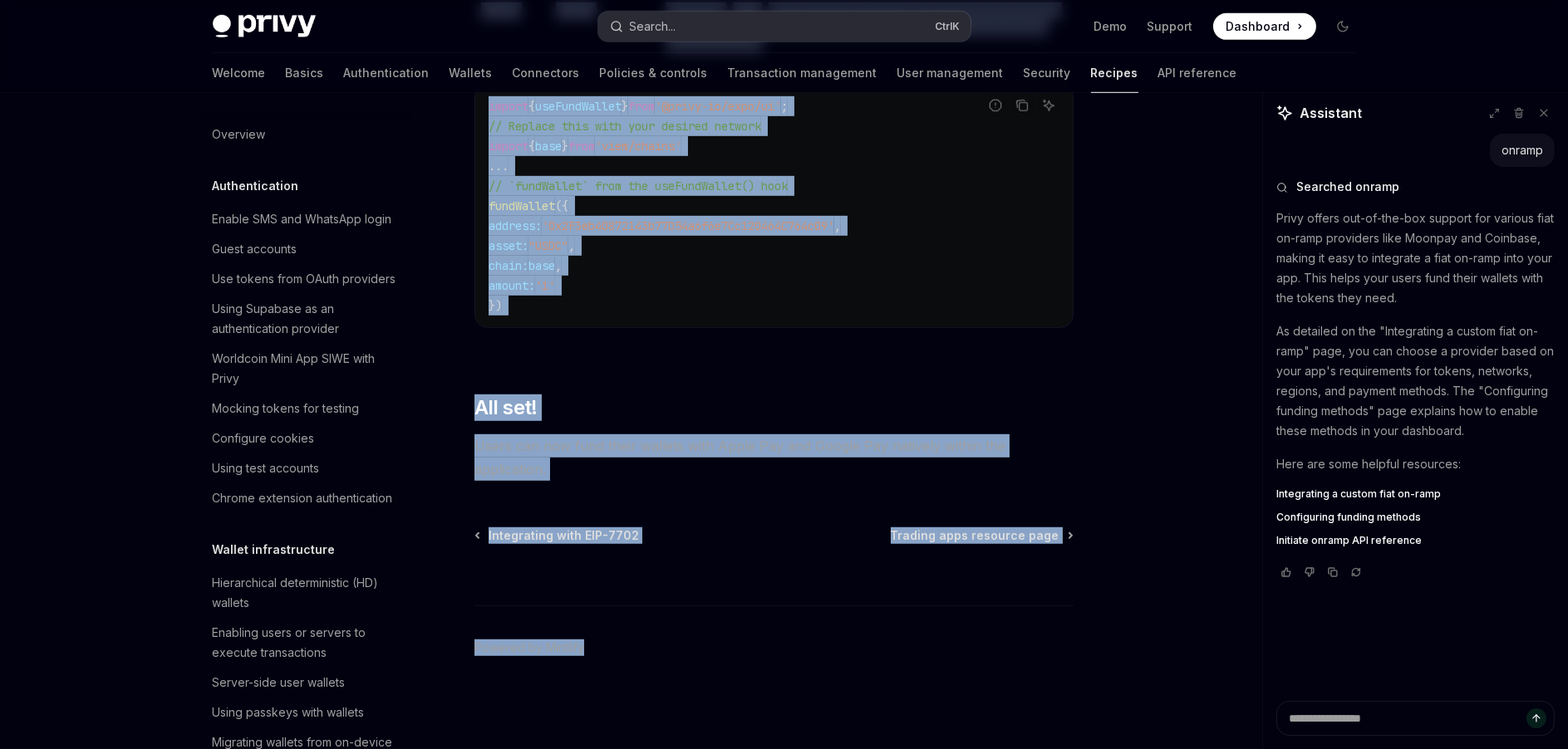
click at [712, 16] on button "Search... Ctrl K" at bounding box center [784, 26] width 372 height 30
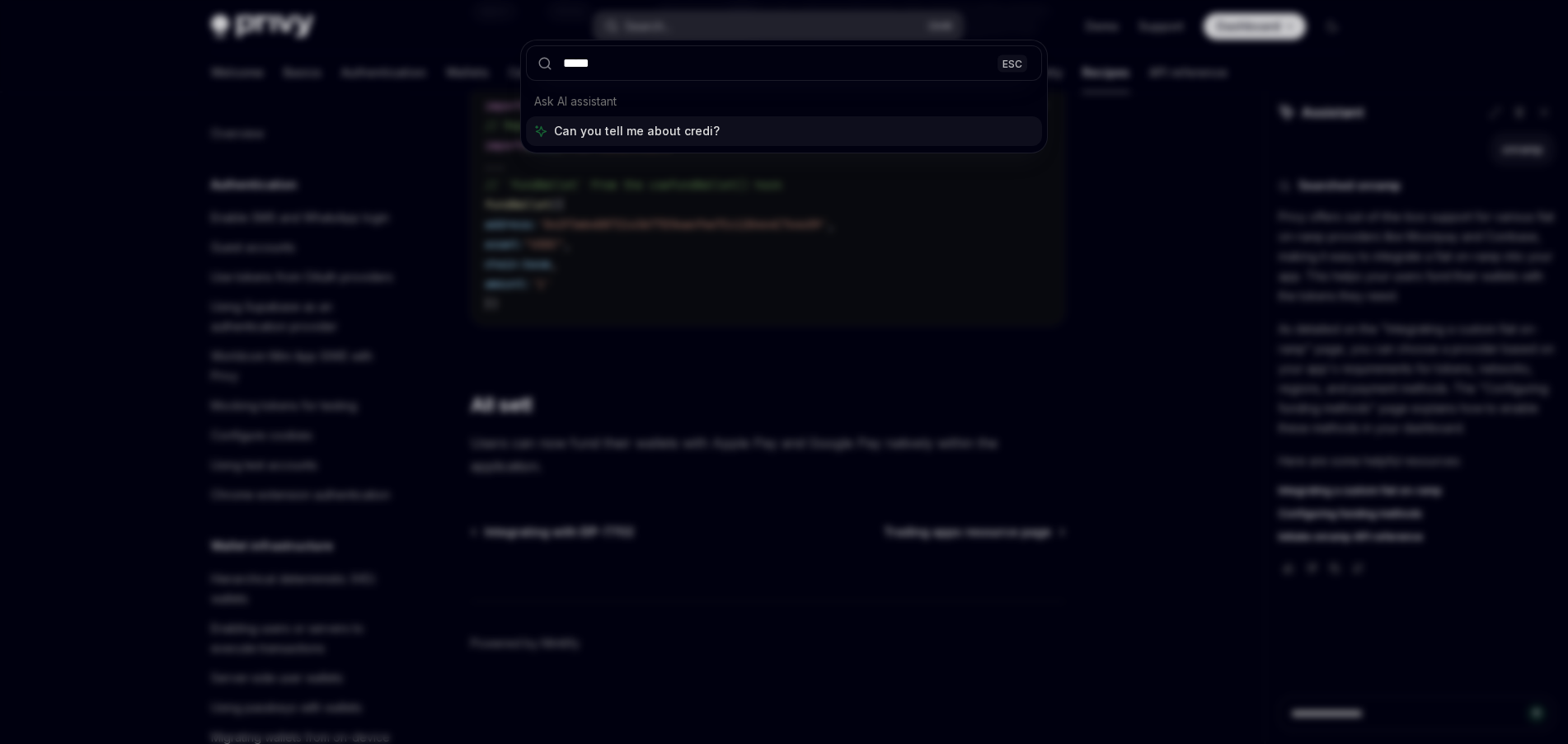
type input "******"
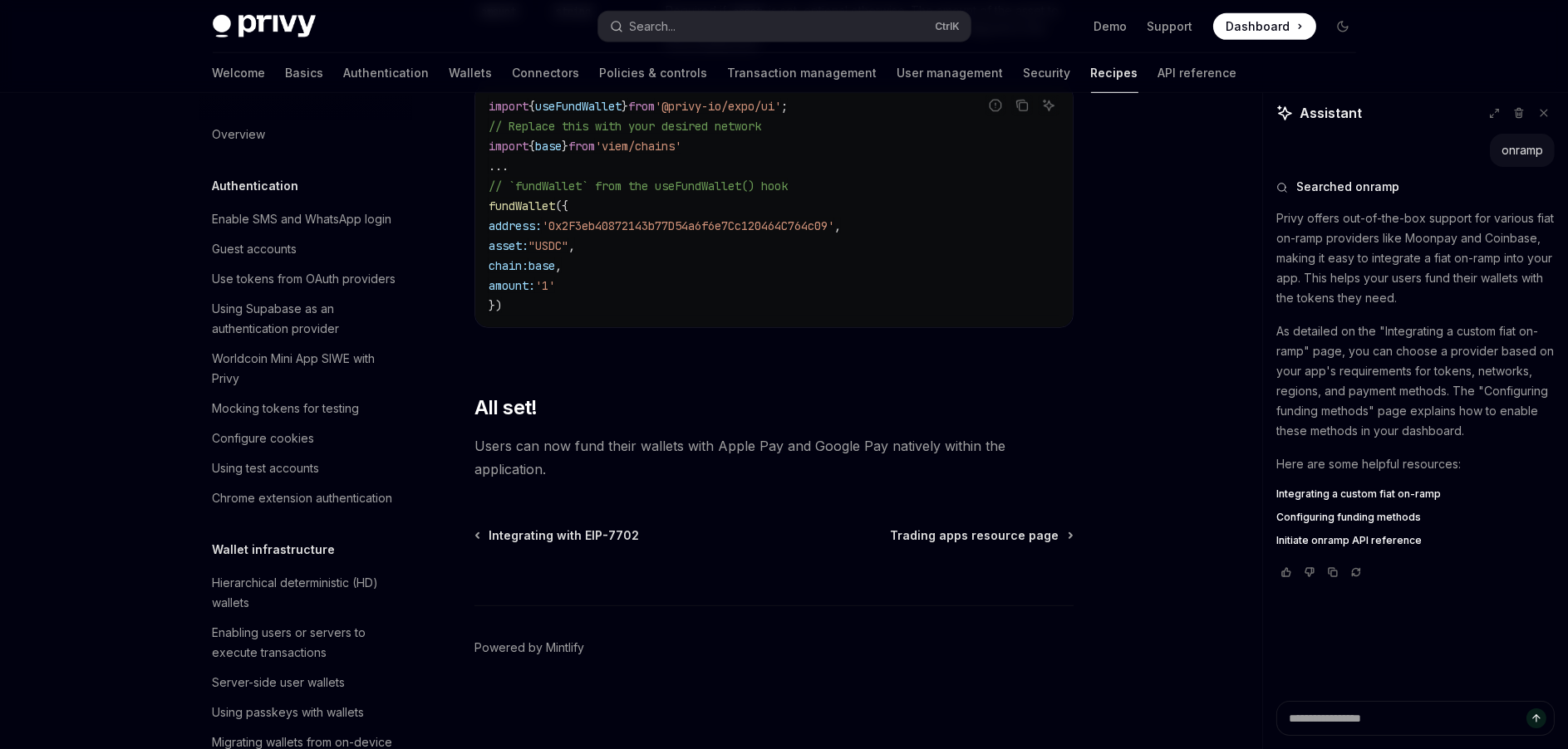
type textarea "*"
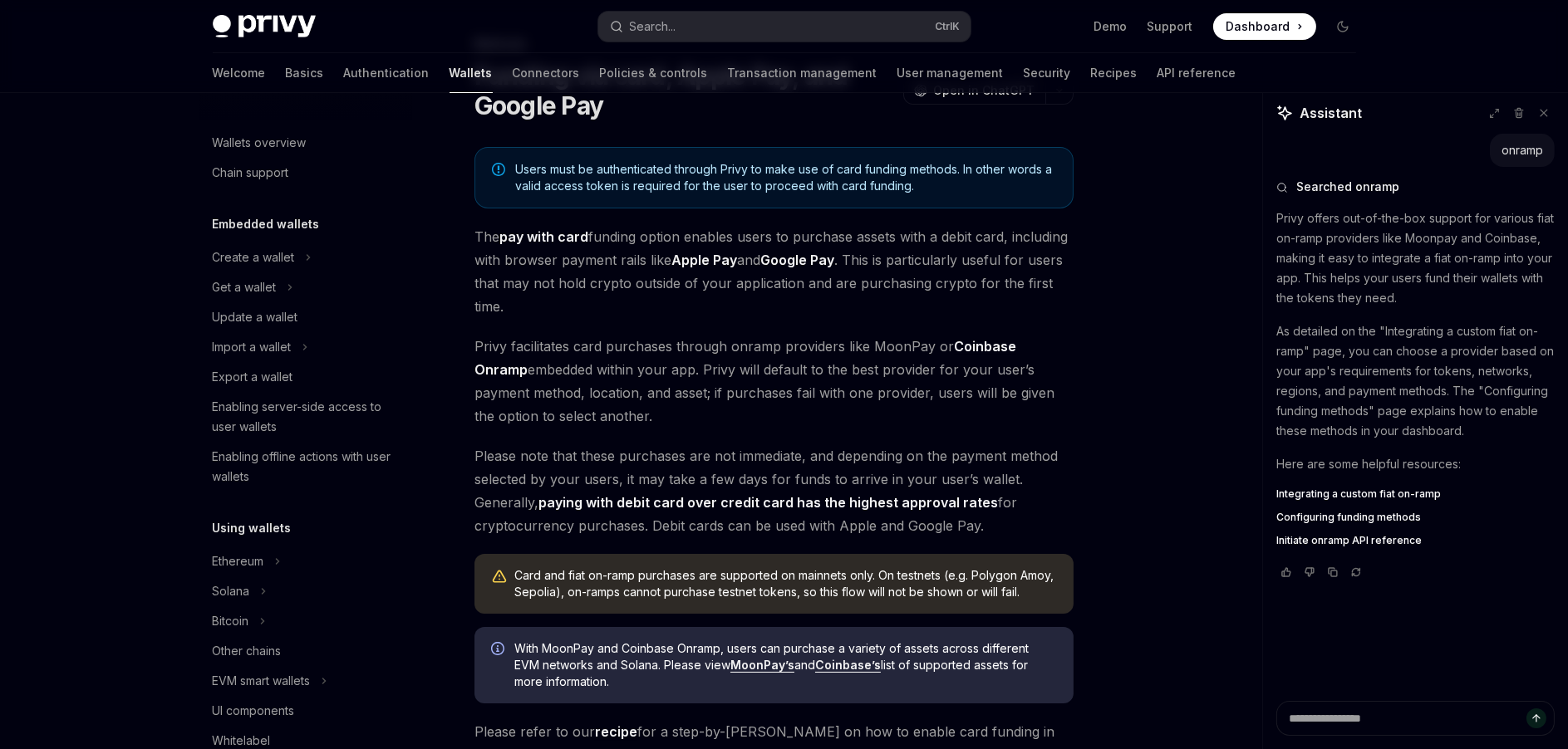
scroll to position [474, 0]
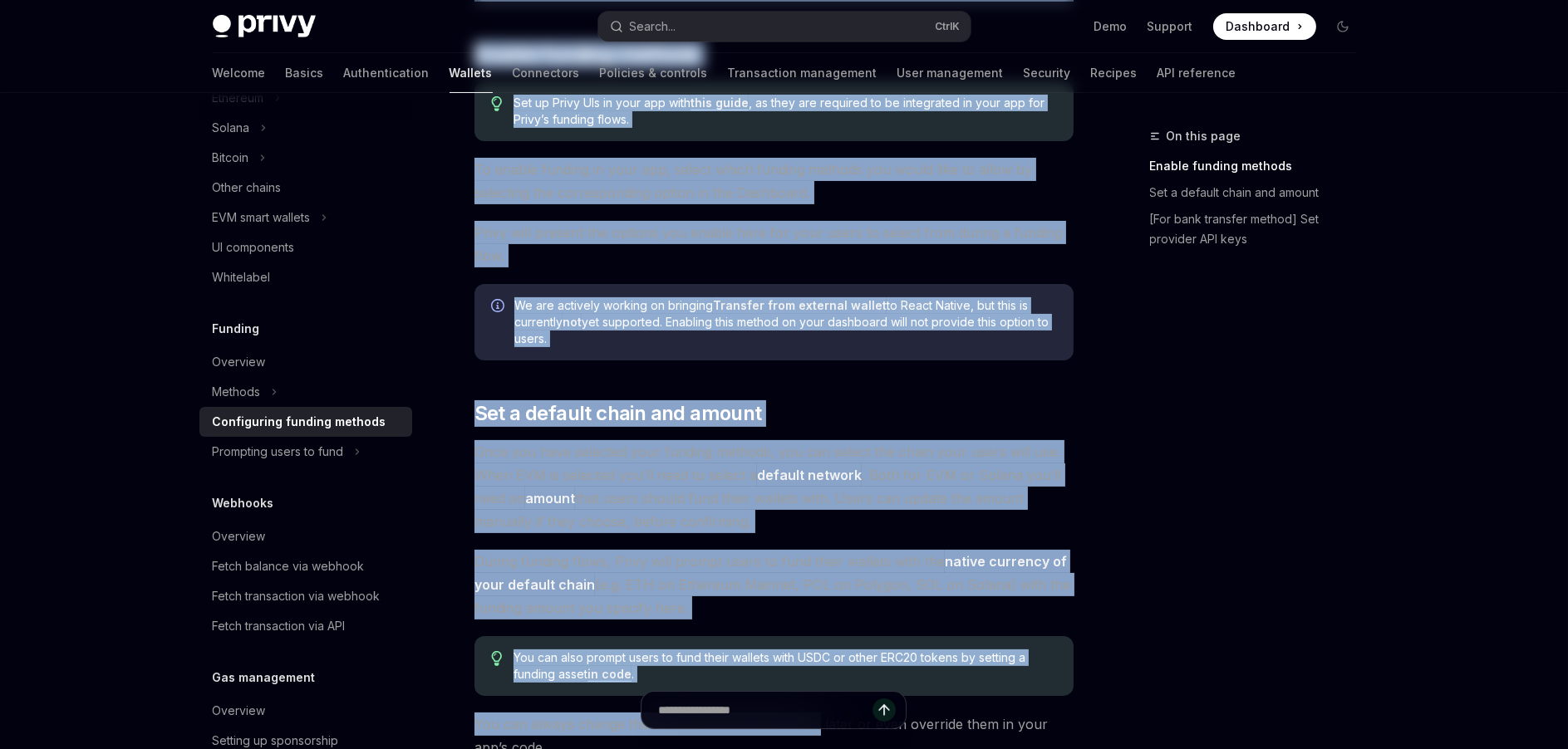
scroll to position [1567, 0]
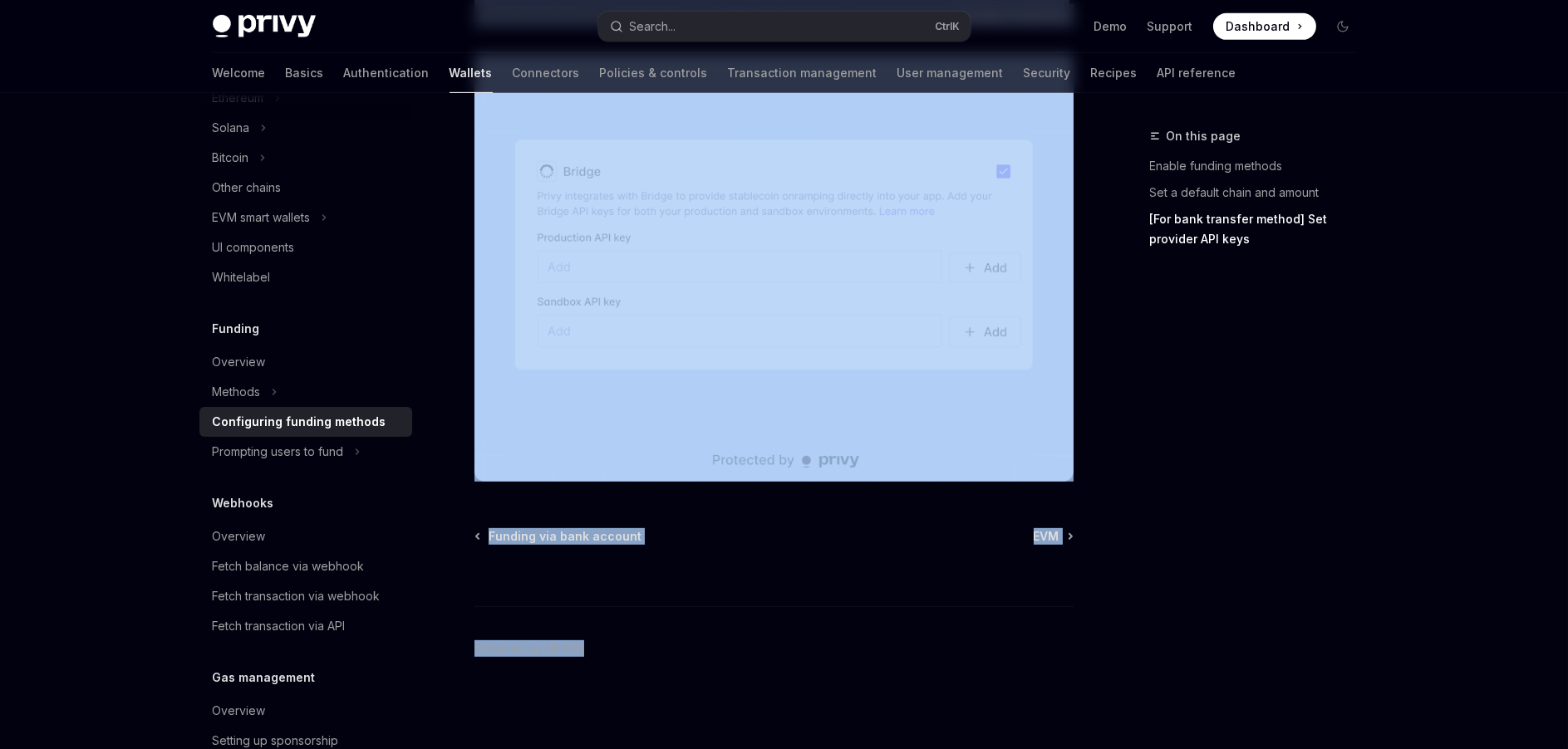
drag, startPoint x: 469, startPoint y: 133, endPoint x: 840, endPoint y: 1109, distance: 1044.1
copy div "Loremip Dolorsitame consect adipisc ElitSE Doei te InciDID UtlaBO Etdo ma AliqU…"
click at [255, 392] on div "Methods" at bounding box center [237, 392] width 48 height 20
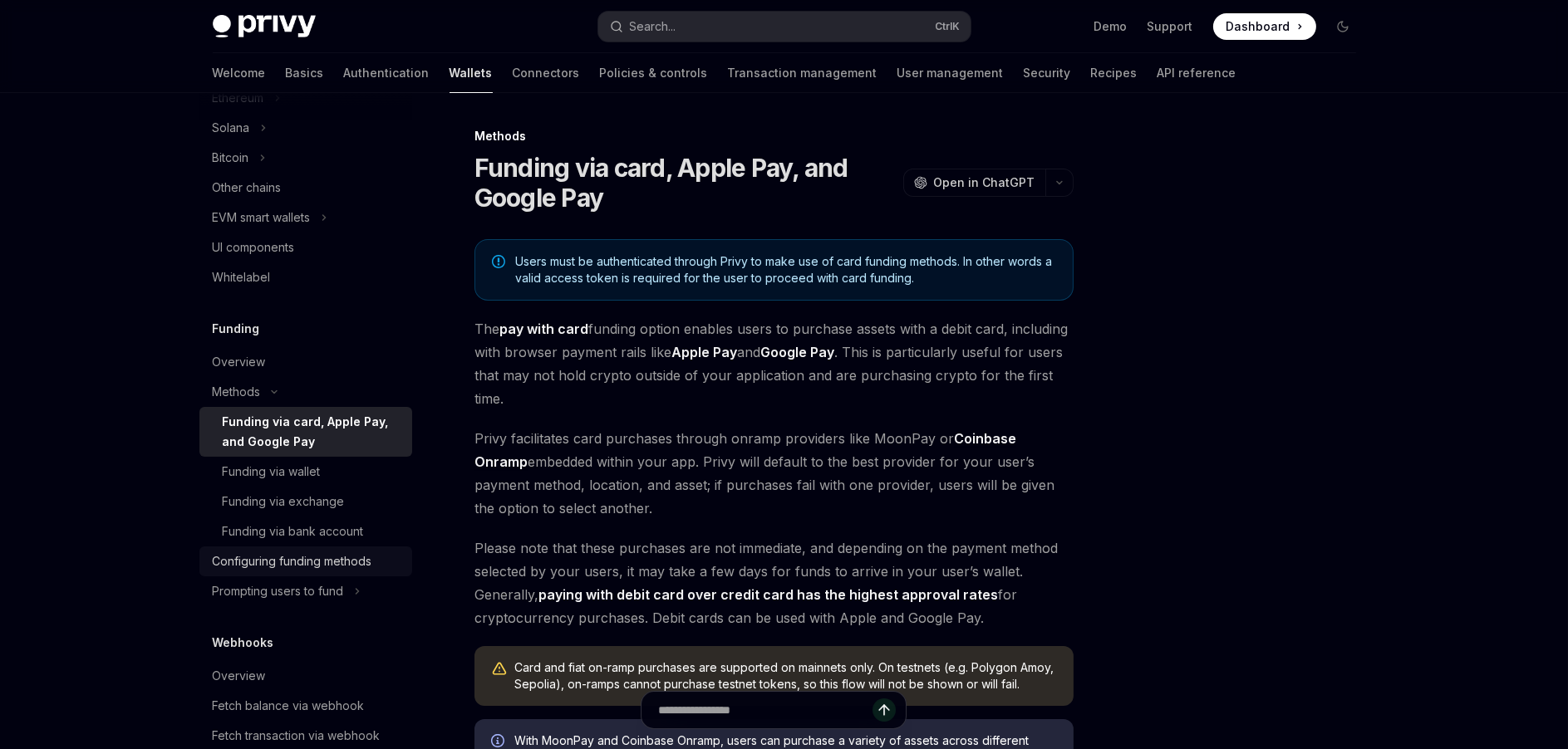
click at [291, 569] on link "Configuring funding methods" at bounding box center [306, 561] width 213 height 30
type textarea "*"
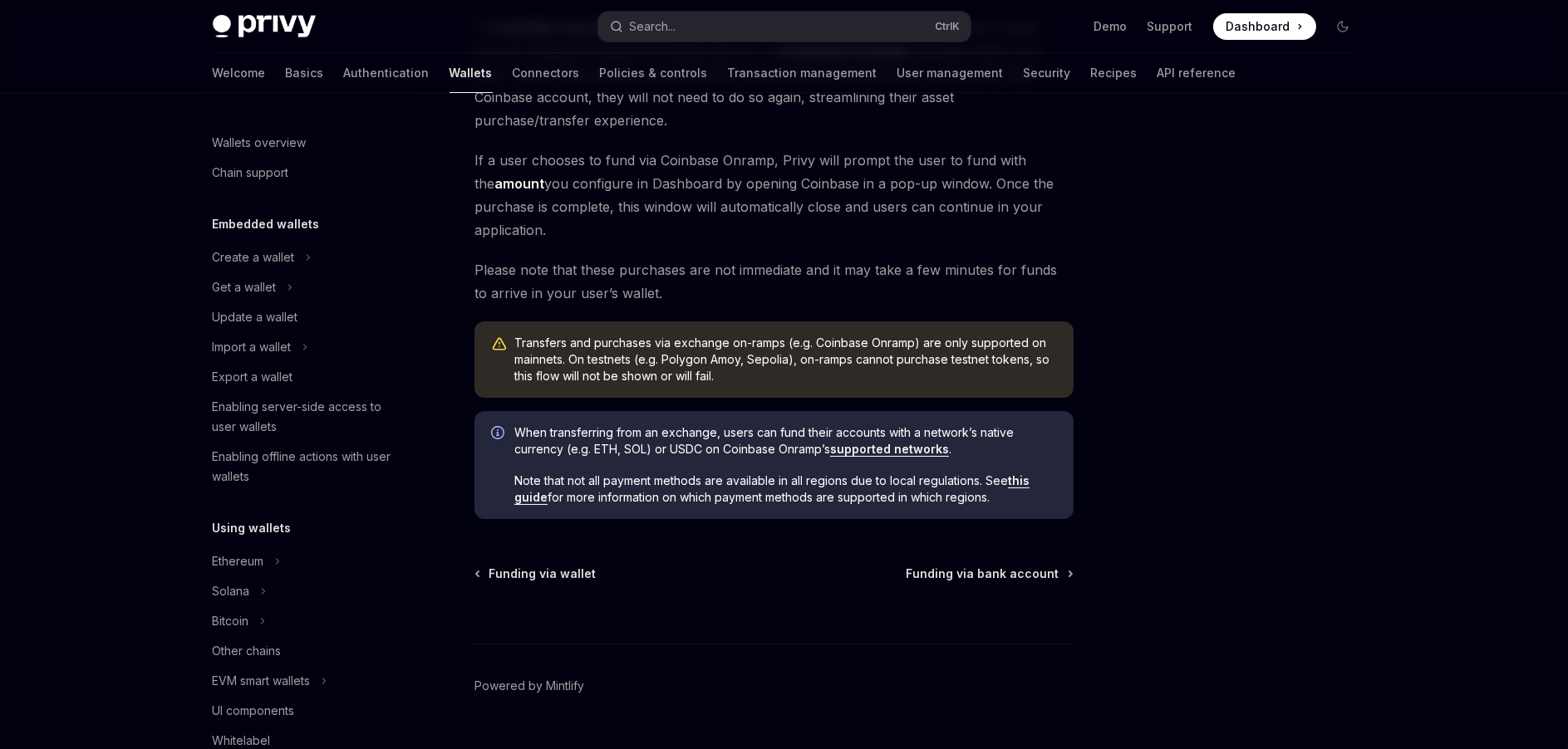
scroll to position [543, 0]
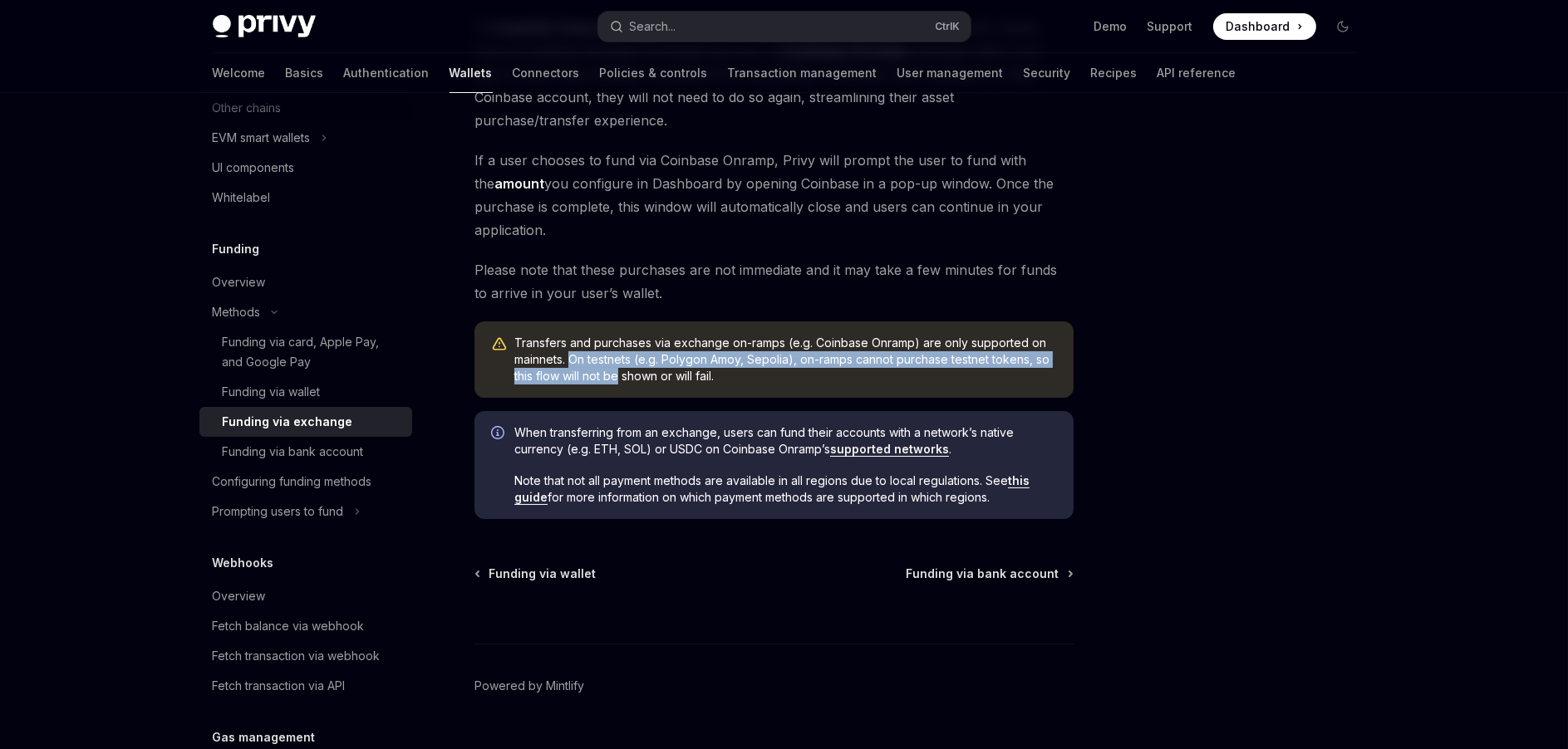
drag, startPoint x: 571, startPoint y: 362, endPoint x: 620, endPoint y: 382, distance: 52.9
click at [620, 382] on span "Transfers and purchases via exchange on-ramps (e.g. Coinbase Onramp) are only s…" at bounding box center [785, 359] width 543 height 50
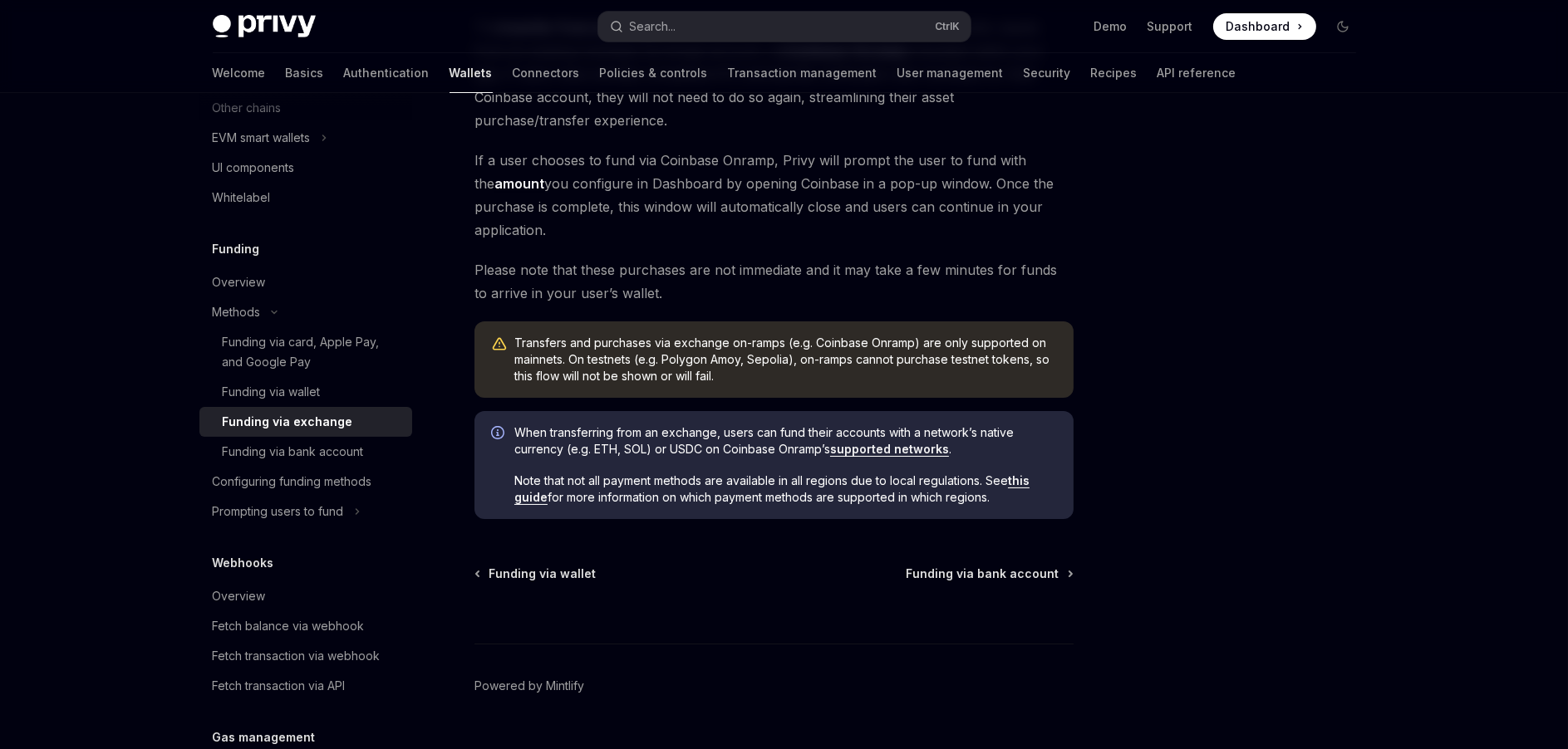
click at [689, 386] on div "Transfers and purchases via exchange on-ramps (e.g. Coinbase Onramp) are only s…" at bounding box center [774, 359] width 599 height 77
click at [1015, 476] on link "this guide" at bounding box center [772, 489] width 515 height 32
